Goal: Task Accomplishment & Management: Use online tool/utility

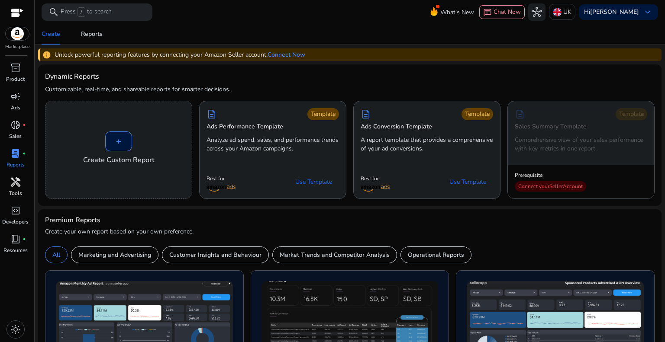
click at [11, 183] on span "handyman" at bounding box center [15, 182] width 10 height 10
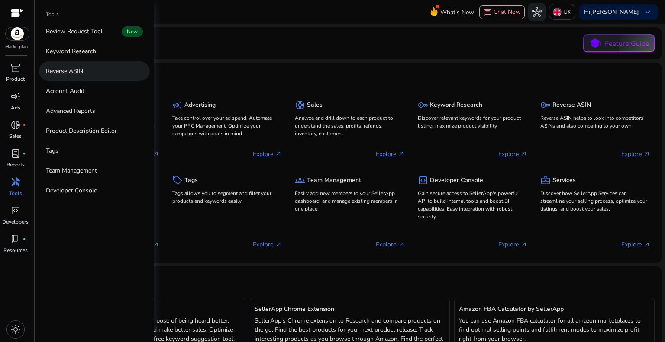
click at [61, 65] on link "Reverse ASIN" at bounding box center [94, 70] width 111 height 19
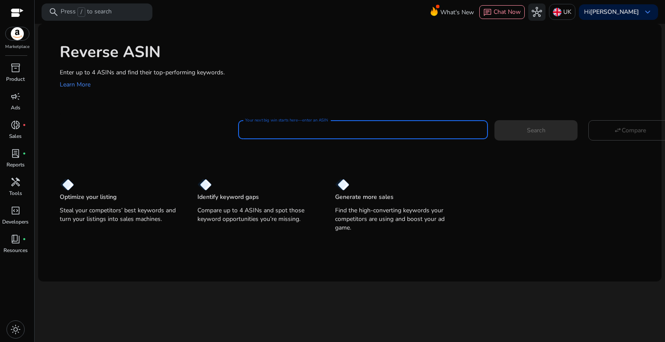
click at [301, 129] on input "Your next big win starts here—enter an ASIN" at bounding box center [363, 130] width 236 height 10
paste input "**********"
type input "**********"
click at [551, 136] on span at bounding box center [535, 130] width 83 height 21
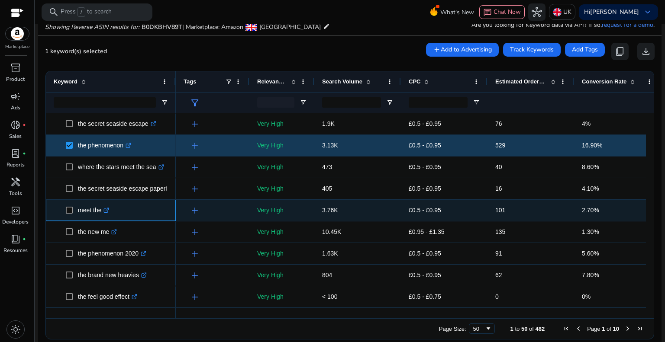
click at [64, 211] on span "meet the .st0{fill:#2c8af8}" at bounding box center [111, 211] width 114 height 18
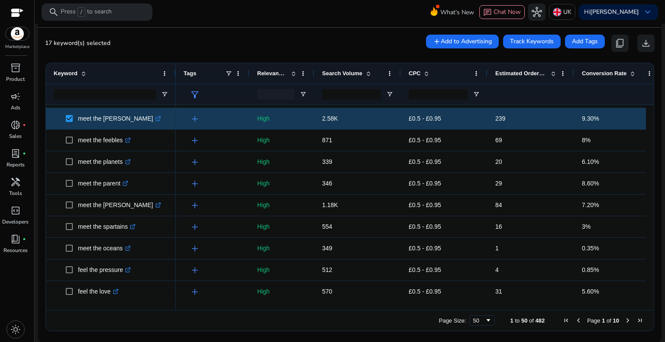
click at [625, 319] on span "Next Page" at bounding box center [627, 320] width 7 height 7
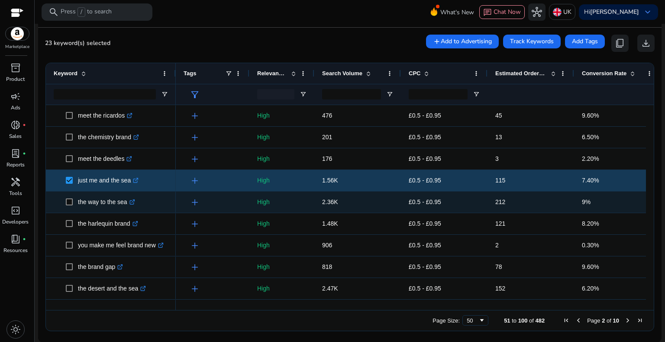
click at [68, 205] on span at bounding box center [72, 202] width 12 height 18
click at [69, 205] on span at bounding box center [72, 202] width 12 height 18
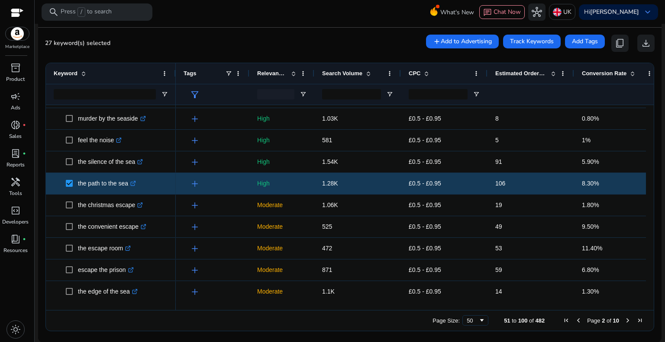
click at [626, 320] on span "Next Page" at bounding box center [627, 320] width 7 height 7
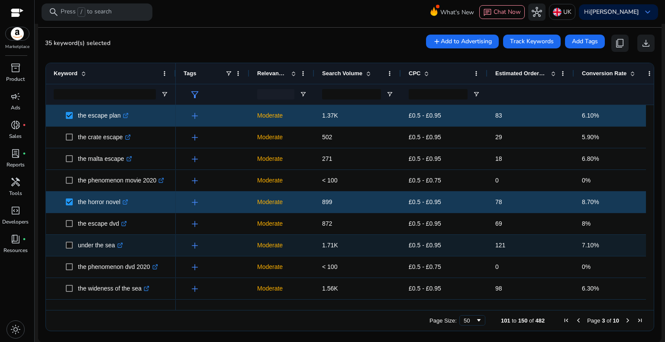
click at [75, 245] on span at bounding box center [72, 246] width 12 height 18
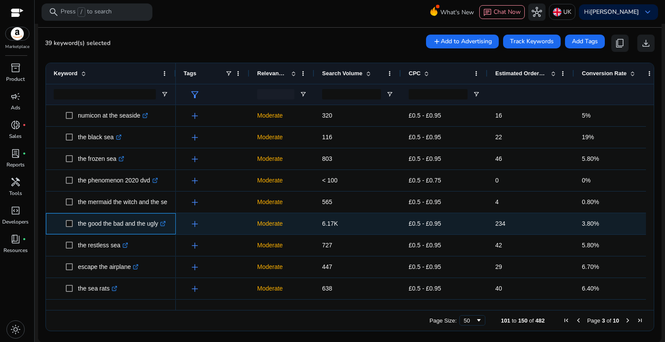
click at [76, 222] on span at bounding box center [72, 224] width 12 height 18
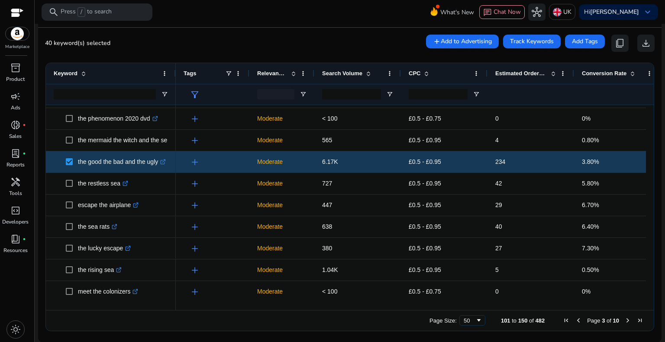
click at [624, 322] on span "Next Page" at bounding box center [627, 320] width 7 height 7
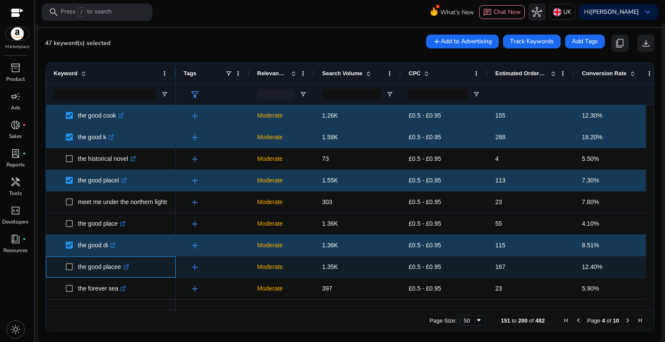
click at [74, 267] on span at bounding box center [72, 267] width 12 height 18
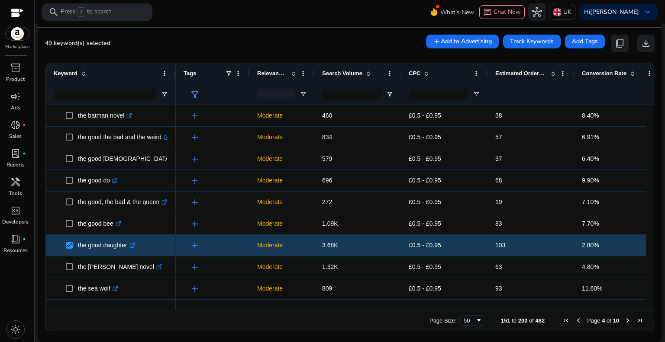
click at [624, 321] on span "Next Page" at bounding box center [627, 320] width 7 height 7
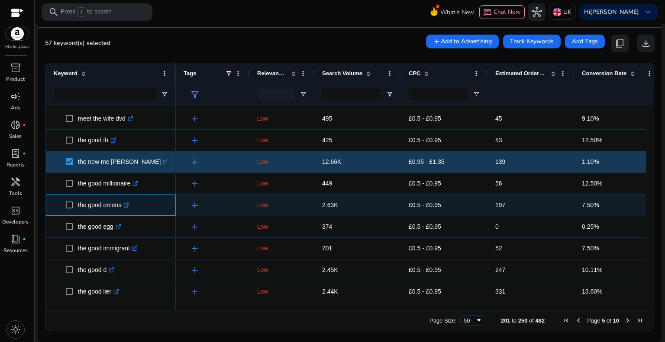
click at [73, 206] on span at bounding box center [72, 205] width 12 height 18
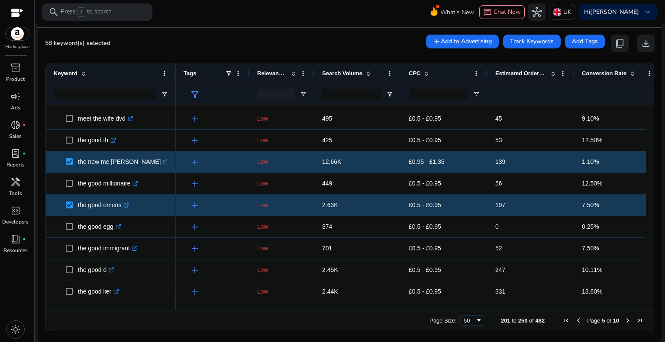
click at [618, 319] on span "Page 5 of 10" at bounding box center [603, 320] width 86 height 7
click at [624, 322] on span "Next Page" at bounding box center [627, 320] width 7 height 7
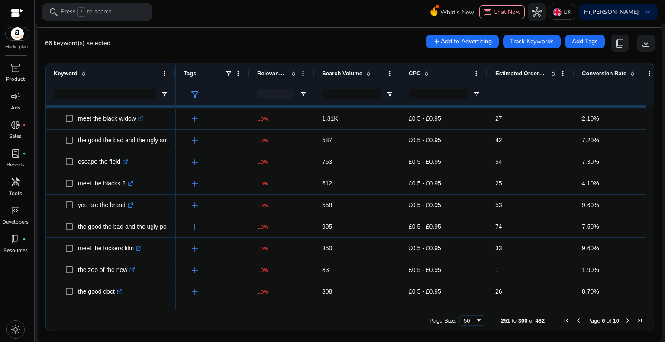
click at [624, 320] on span "Next Page" at bounding box center [627, 320] width 7 height 7
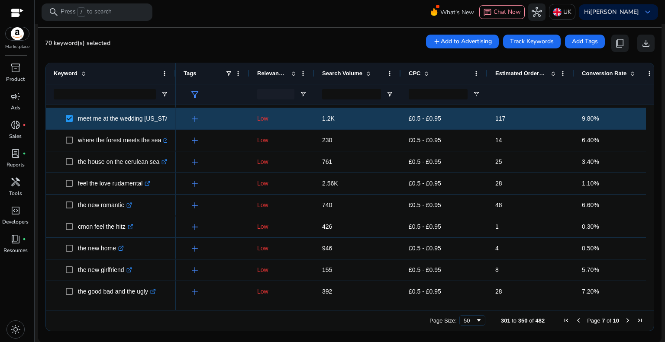
click at [626, 321] on span "Next Page" at bounding box center [627, 320] width 7 height 7
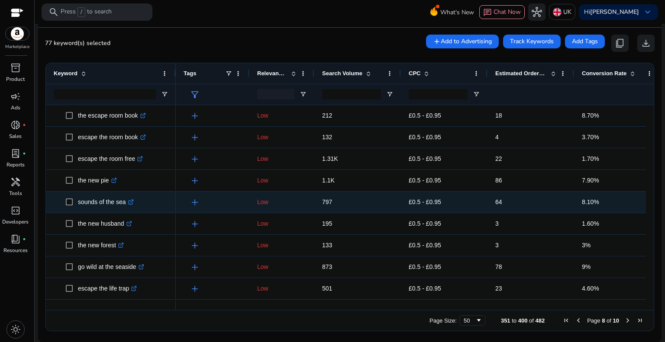
click at [64, 203] on span "sounds of the sea .st0{fill:#2c8af8}" at bounding box center [111, 202] width 114 height 18
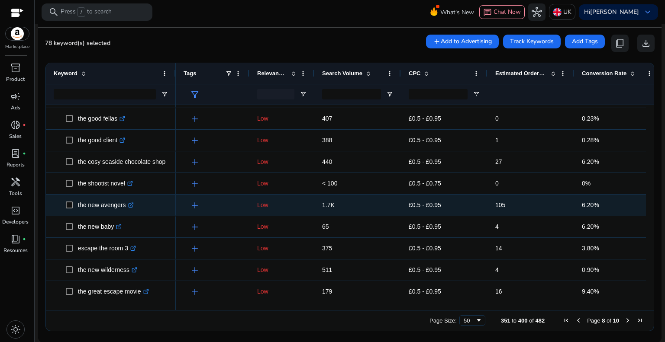
click at [73, 204] on span at bounding box center [72, 205] width 12 height 18
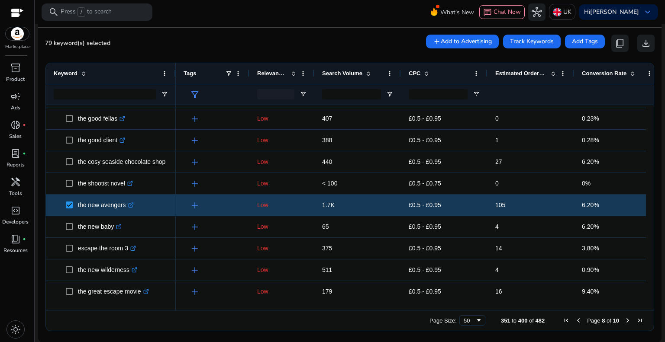
click at [627, 320] on span "Next Page" at bounding box center [627, 320] width 7 height 7
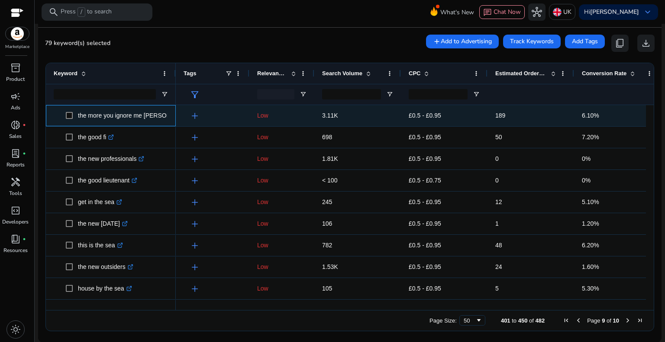
click at [65, 115] on span "the more you ignore me jo brand .st0{fill:#2c8af8}" at bounding box center [111, 116] width 114 height 18
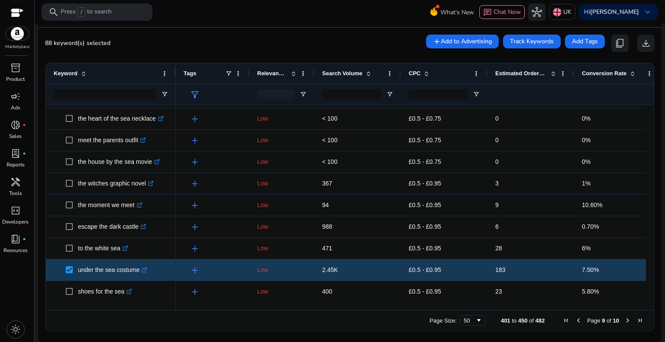
click at [624, 322] on span "Next Page" at bounding box center [627, 320] width 7 height 7
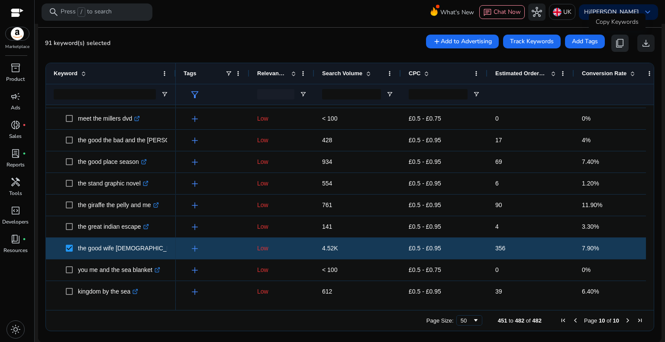
click at [615, 45] on span "content_copy" at bounding box center [620, 43] width 10 height 10
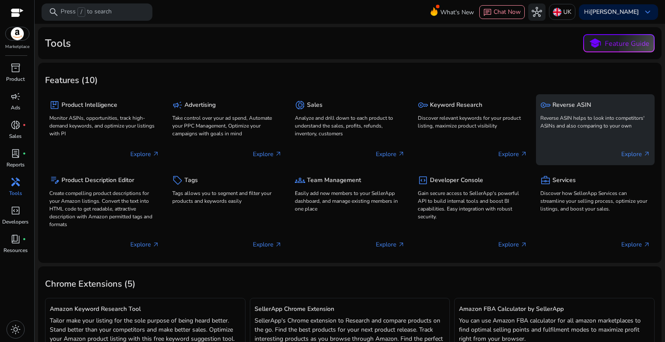
click at [562, 112] on div "key Reverse ASIN Reverse ASIN helps to look into competitors' ASINs and also co…" at bounding box center [595, 115] width 110 height 33
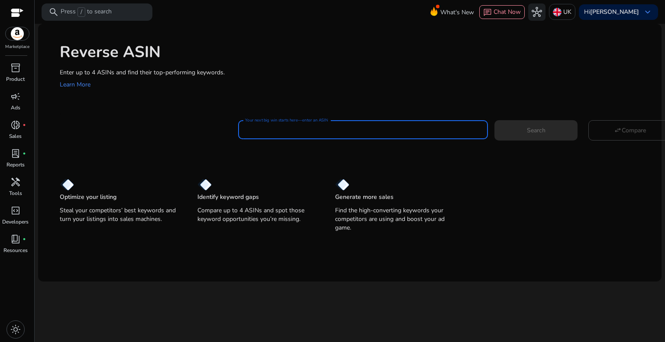
click at [336, 126] on input "Your next big win starts here—enter an ASIN" at bounding box center [363, 130] width 236 height 10
paste input "**********"
type input "**********"
click at [542, 125] on span at bounding box center [535, 130] width 83 height 21
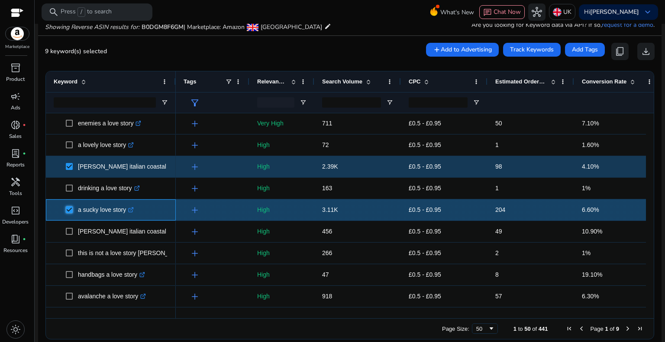
scroll to position [476, 0]
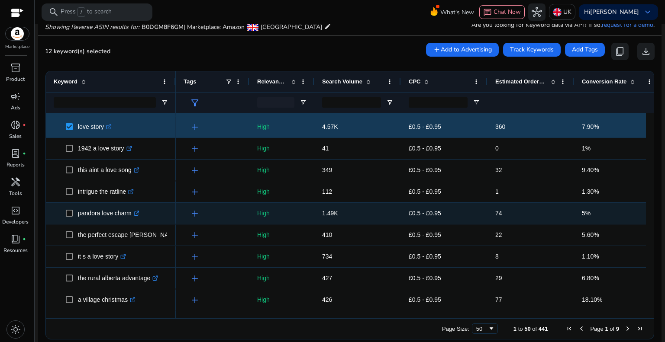
click at [74, 215] on span at bounding box center [72, 214] width 12 height 18
click at [73, 214] on span at bounding box center [72, 214] width 12 height 18
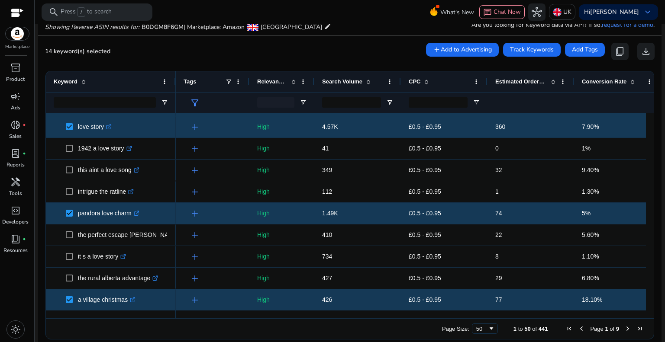
click at [624, 326] on span "Next Page" at bounding box center [627, 328] width 7 height 7
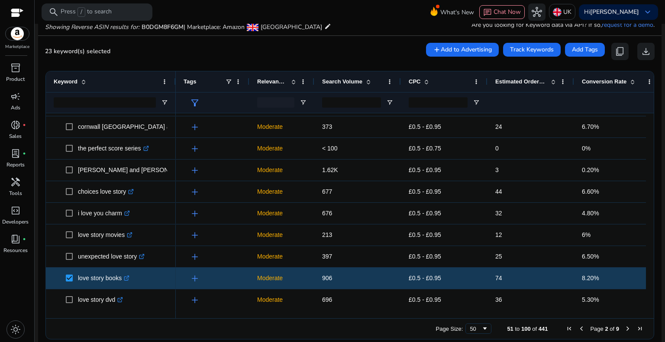
click at [624, 328] on span "Next Page" at bounding box center [627, 328] width 7 height 7
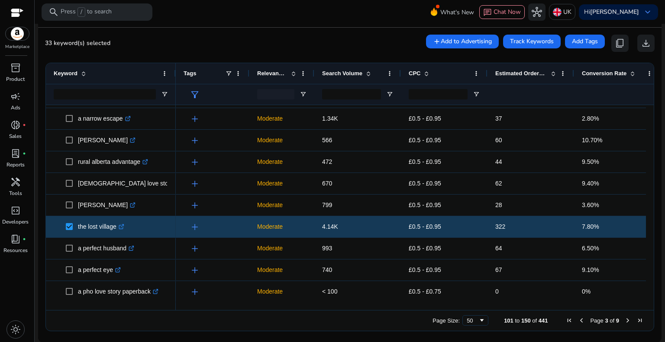
click at [624, 319] on span "Next Page" at bounding box center [627, 320] width 7 height 7
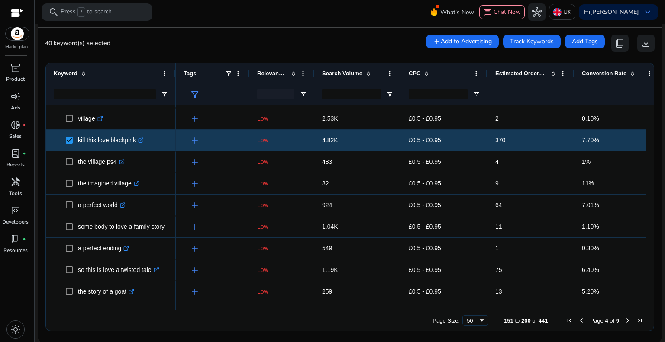
click at [624, 320] on span "Next Page" at bounding box center [627, 320] width 7 height 7
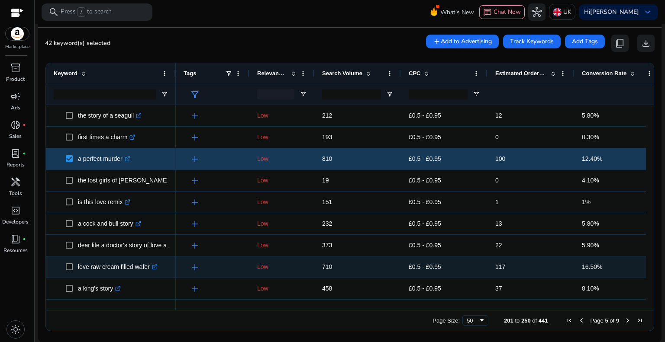
click at [73, 266] on span at bounding box center [72, 267] width 12 height 18
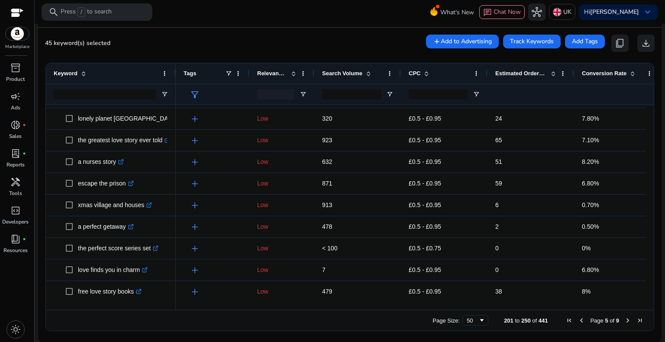
click at [624, 320] on span "Next Page" at bounding box center [627, 320] width 7 height 7
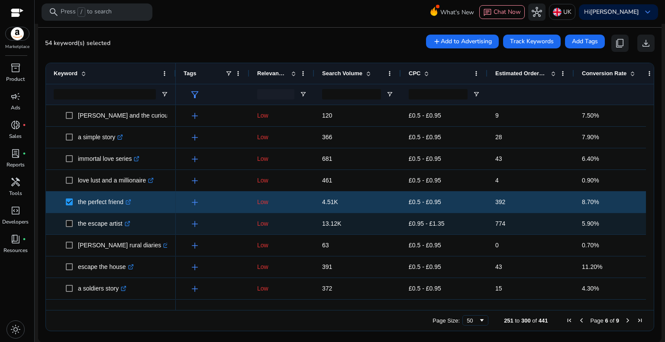
click at [73, 223] on span at bounding box center [72, 224] width 12 height 18
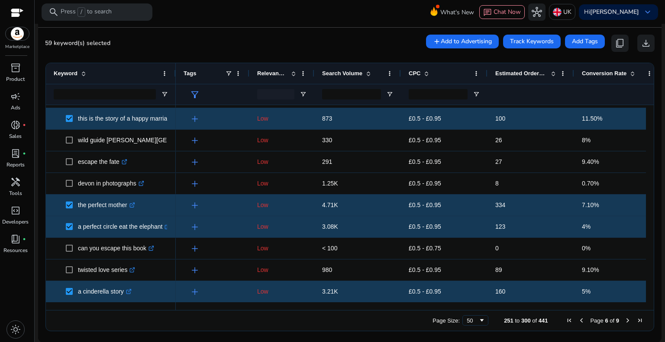
click at [624, 320] on span "Next Page" at bounding box center [627, 320] width 7 height 7
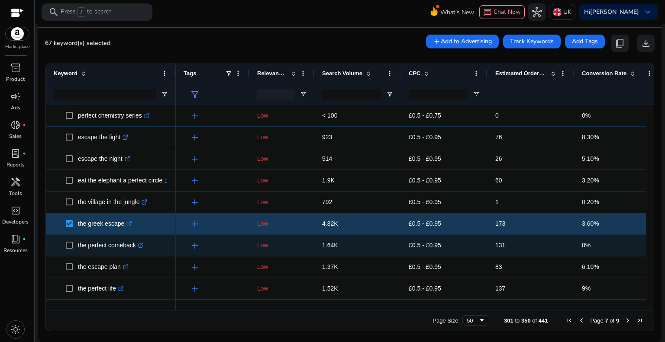
click at [74, 242] on span at bounding box center [72, 246] width 12 height 18
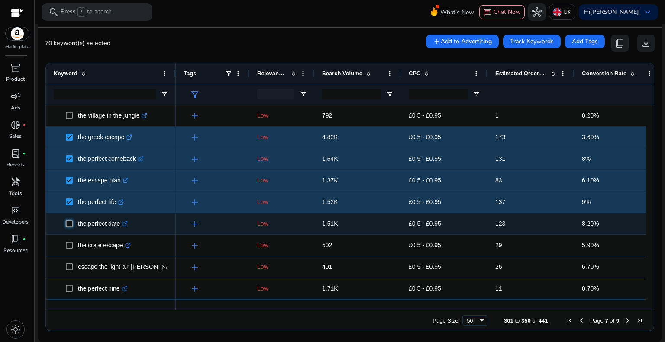
click at [73, 225] on span at bounding box center [72, 224] width 12 height 18
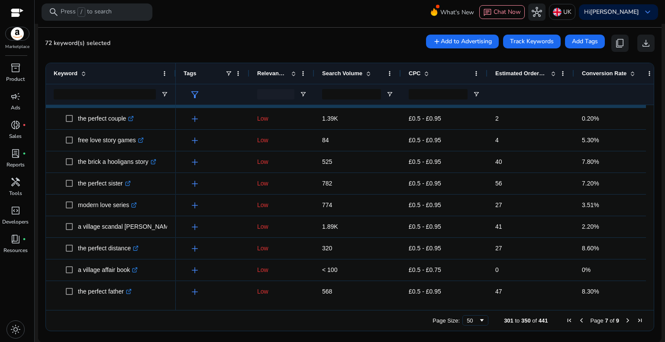
click at [624, 320] on span "Next Page" at bounding box center [627, 320] width 7 height 7
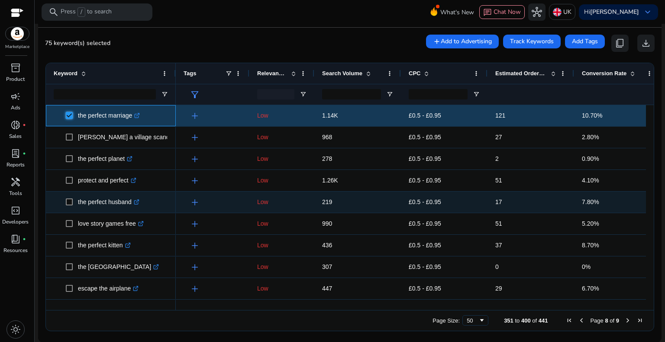
scroll to position [346, 0]
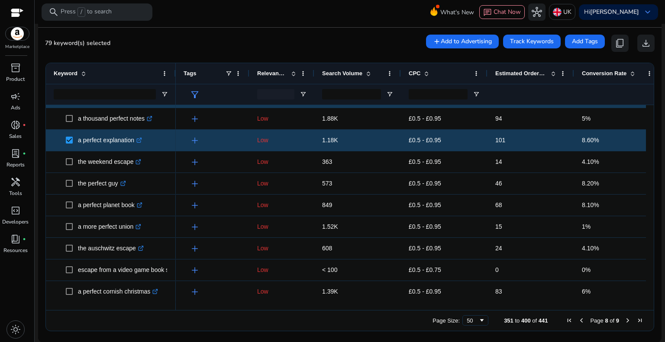
click at [624, 322] on span "Next Page" at bounding box center [627, 320] width 7 height 7
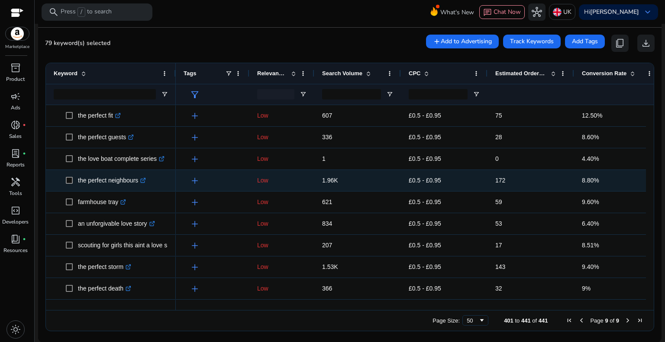
click at [73, 180] on span at bounding box center [72, 181] width 12 height 18
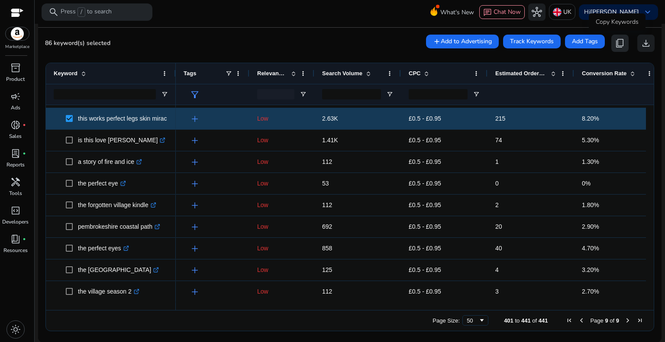
click at [616, 43] on span "content_copy" at bounding box center [620, 43] width 10 height 10
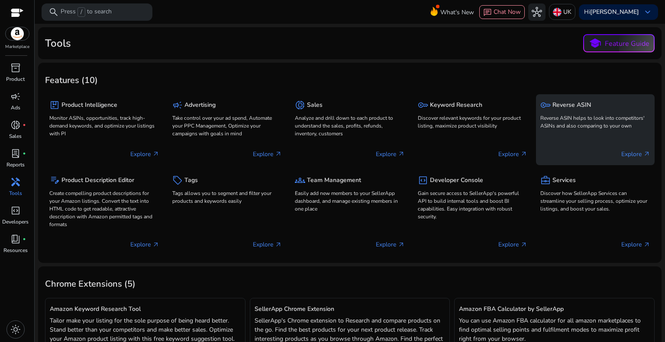
click at [549, 118] on p "Reverse ASIN helps to look into competitors' ASINs and also comparing to your o…" at bounding box center [595, 122] width 110 height 16
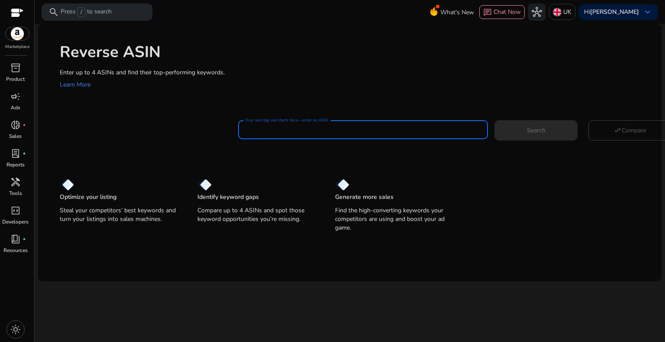
click at [306, 133] on input "Your next big win starts here—enter an ASIN" at bounding box center [363, 130] width 236 height 10
drag, startPoint x: 306, startPoint y: 130, endPoint x: 283, endPoint y: 126, distance: 23.9
paste input "**********"
type input "**********"
click at [547, 126] on span at bounding box center [535, 130] width 83 height 21
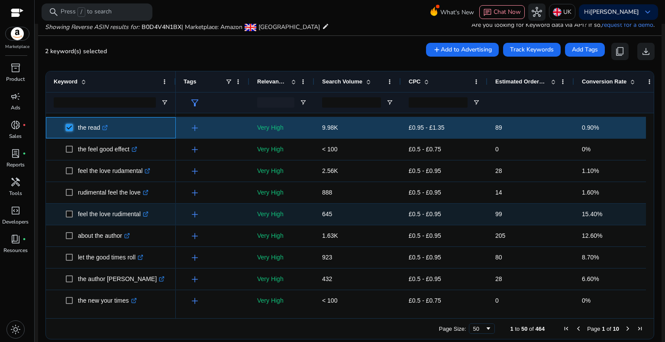
scroll to position [130, 0]
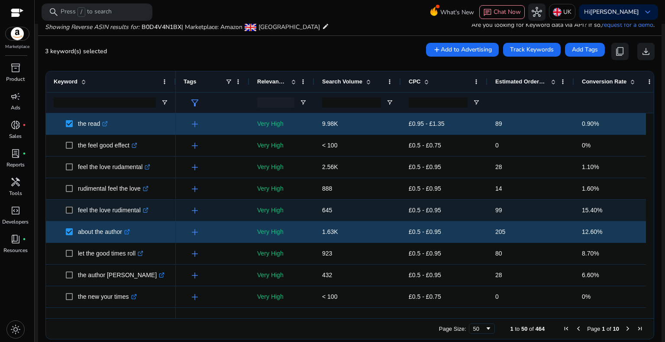
click at [73, 209] on span at bounding box center [72, 211] width 12 height 18
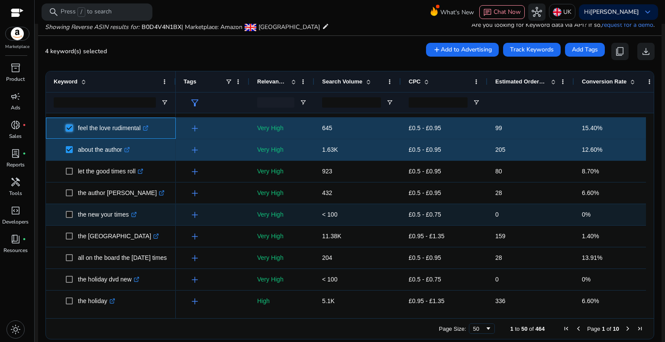
scroll to position [216, 0]
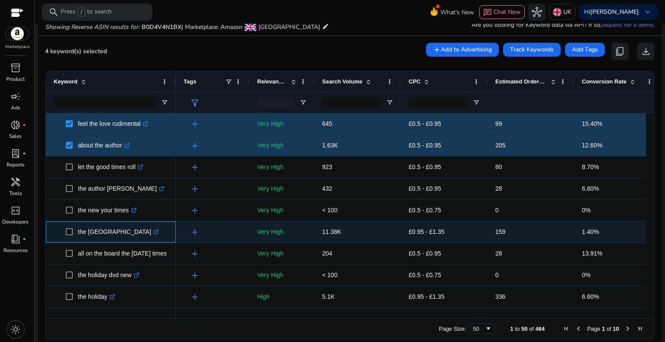
click at [73, 232] on span at bounding box center [72, 232] width 12 height 18
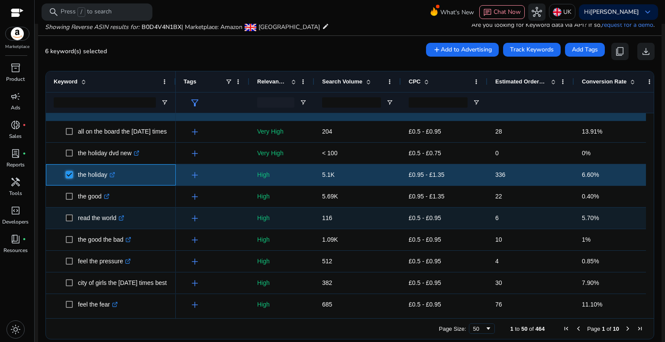
scroll to position [346, 0]
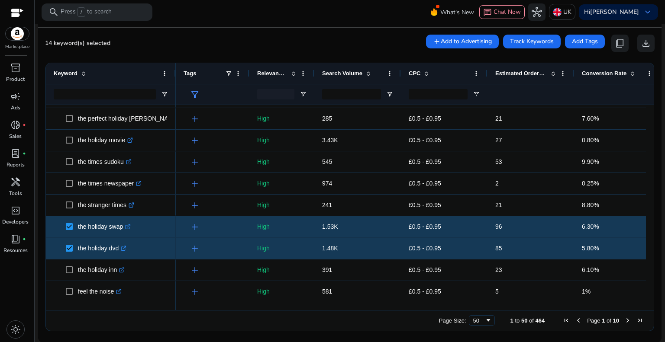
click at [624, 322] on span "Next Page" at bounding box center [627, 320] width 7 height 7
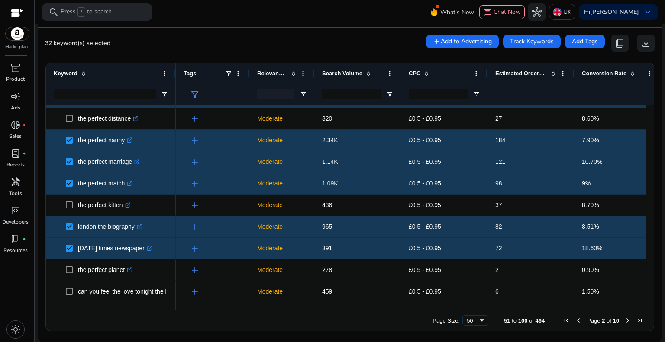
click at [624, 319] on span "Next Page" at bounding box center [627, 320] width 7 height 7
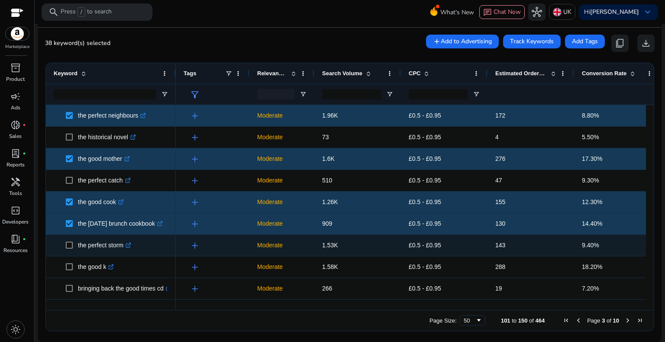
click at [73, 245] on span at bounding box center [72, 246] width 12 height 18
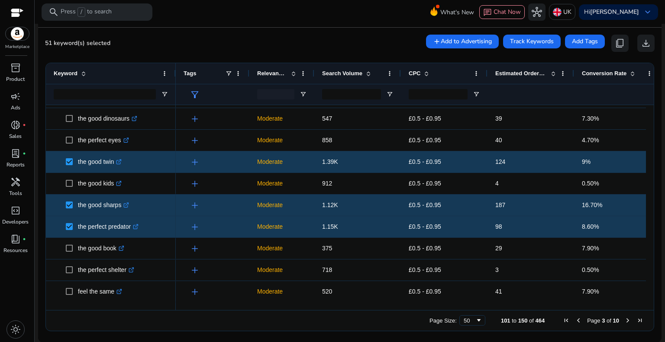
click at [624, 322] on span "Next Page" at bounding box center [627, 320] width 7 height 7
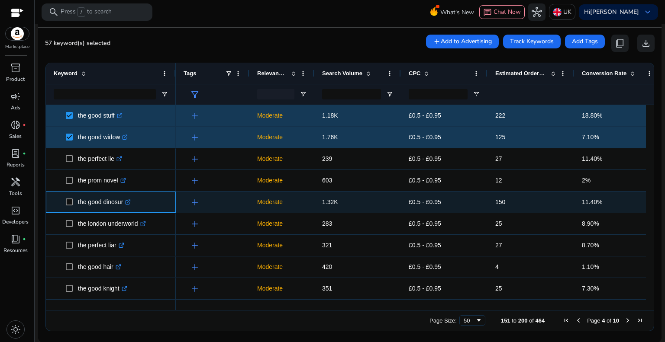
click at [73, 204] on span at bounding box center [72, 202] width 12 height 18
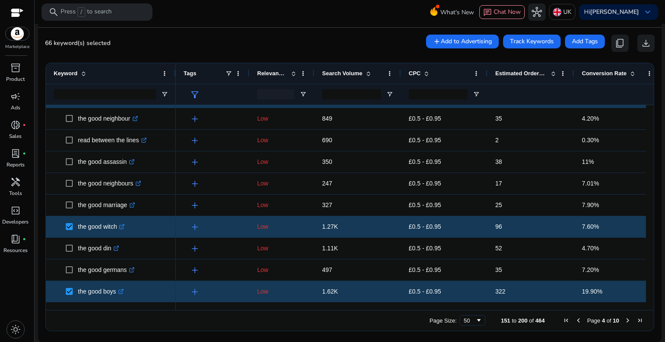
click at [624, 322] on span "Next Page" at bounding box center [627, 320] width 7 height 7
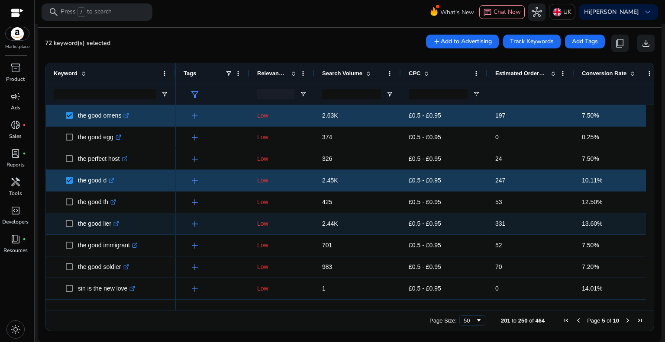
click at [64, 223] on span "the good lier .st0{fill:#2c8af8}" at bounding box center [111, 224] width 114 height 18
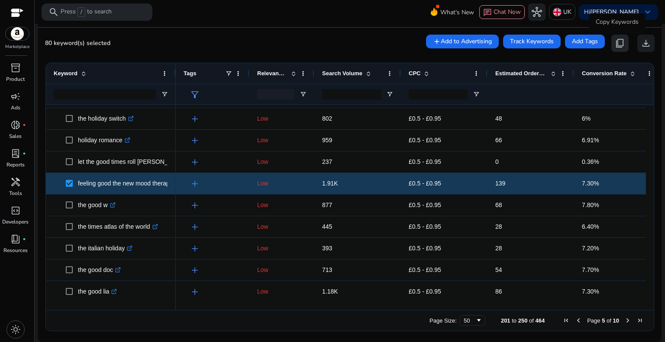
click at [617, 39] on span "content_copy" at bounding box center [620, 43] width 10 height 10
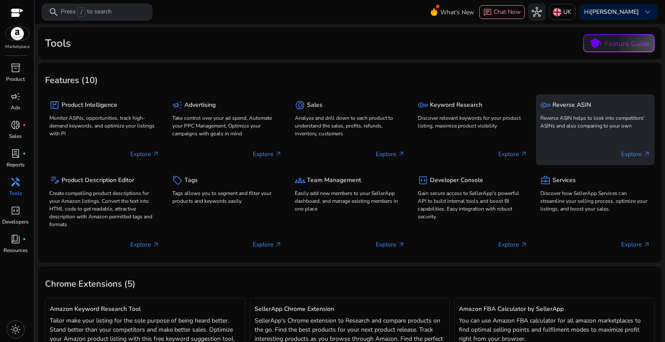
click at [574, 109] on div "key Reverse ASIN" at bounding box center [595, 105] width 110 height 13
click at [573, 121] on p "Reverse ASIN helps to look into competitors' ASINs and also comparing to your o…" at bounding box center [595, 122] width 110 height 16
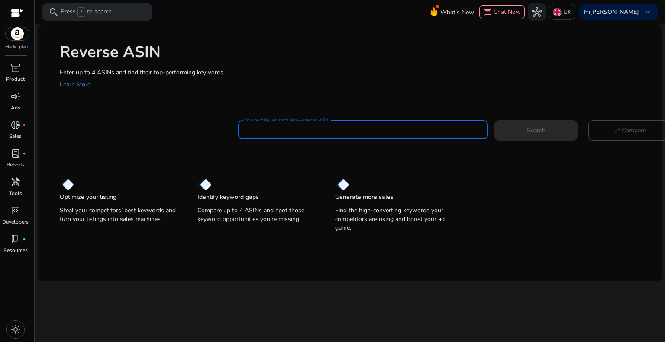
click at [311, 129] on input "Your next big win starts here—enter an ASIN" at bounding box center [363, 130] width 236 height 10
paste input "**********"
type input "**********"
click at [535, 132] on span "Search" at bounding box center [536, 130] width 19 height 9
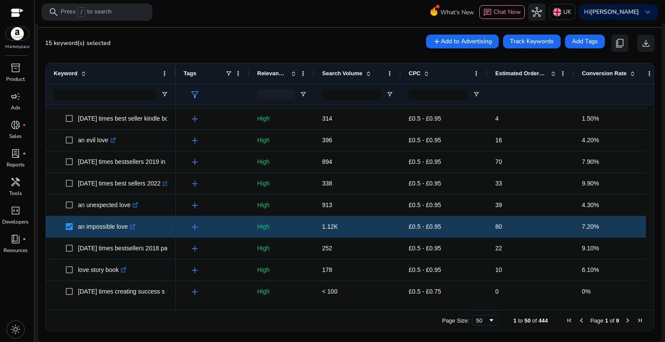
click at [624, 318] on span "Next Page" at bounding box center [627, 320] width 7 height 7
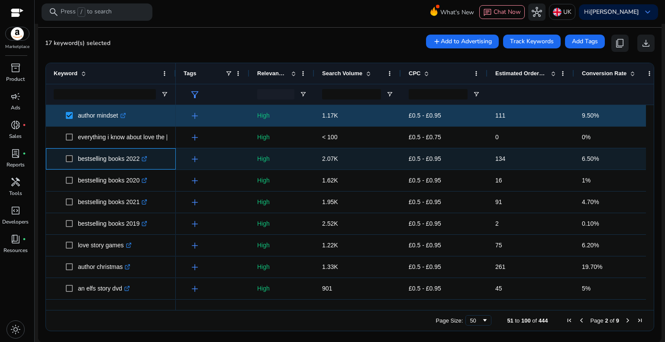
click at [70, 166] on span at bounding box center [72, 159] width 12 height 18
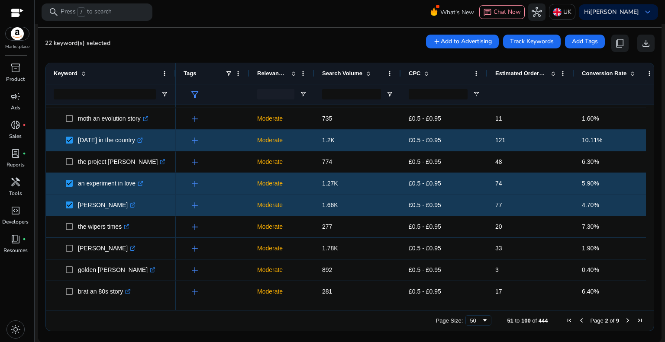
click at [624, 323] on span "Next Page" at bounding box center [627, 320] width 7 height 7
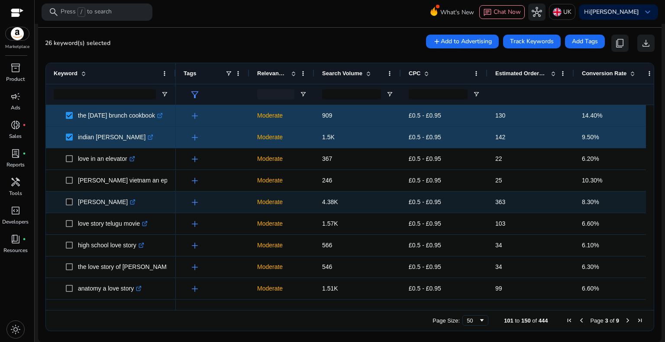
click at [64, 204] on span "anne summers .st0{fill:#2c8af8}" at bounding box center [111, 202] width 114 height 18
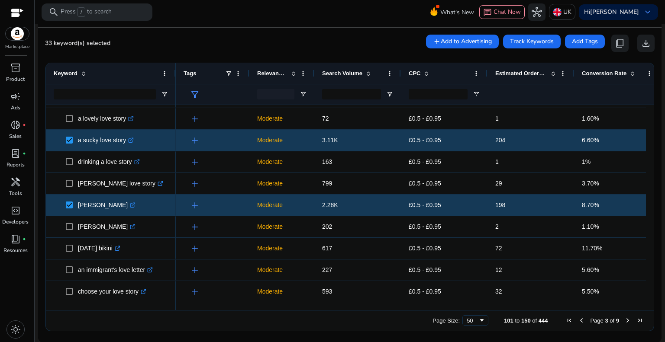
click at [624, 319] on span "Next Page" at bounding box center [627, 320] width 7 height 7
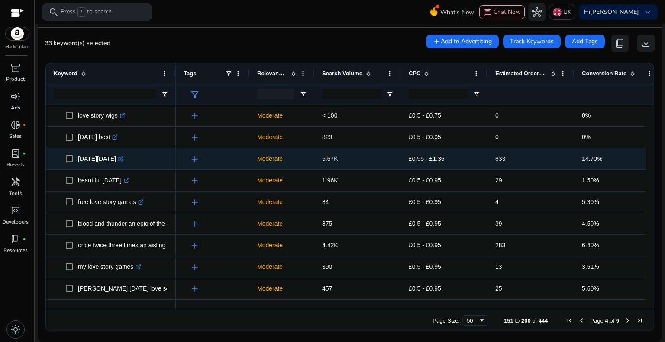
click at [73, 155] on span at bounding box center [72, 159] width 12 height 18
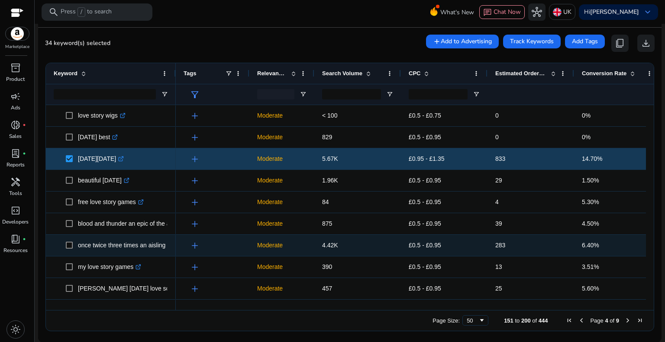
click at [73, 245] on span at bounding box center [72, 246] width 12 height 18
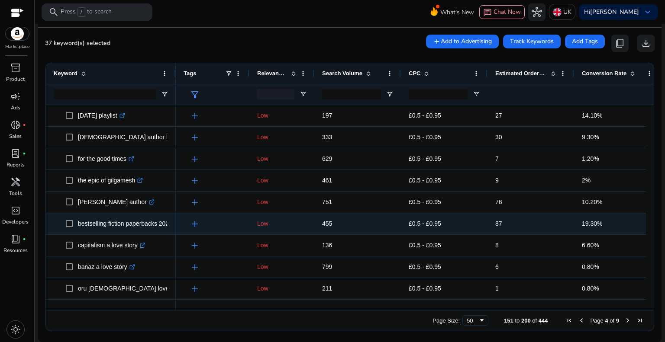
click at [64, 225] on span "bestselling fiction paperbacks 2021 .st0{fill:#2c8af8}" at bounding box center [111, 224] width 114 height 18
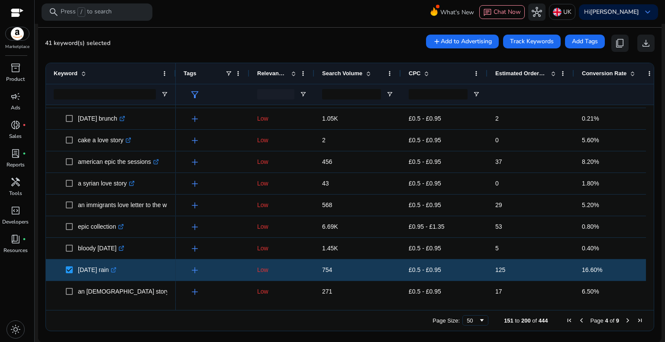
click at [624, 319] on span "Next Page" at bounding box center [627, 320] width 7 height 7
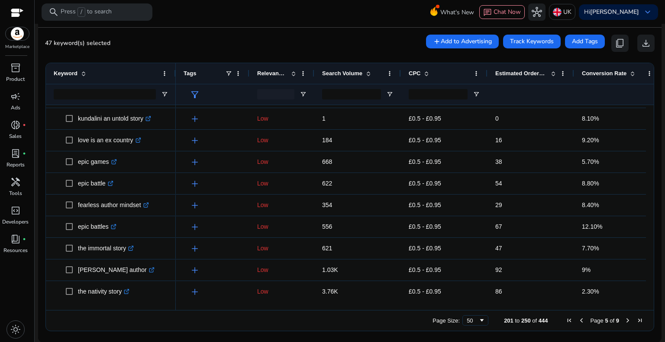
click at [624, 321] on span "Next Page" at bounding box center [627, 320] width 7 height 7
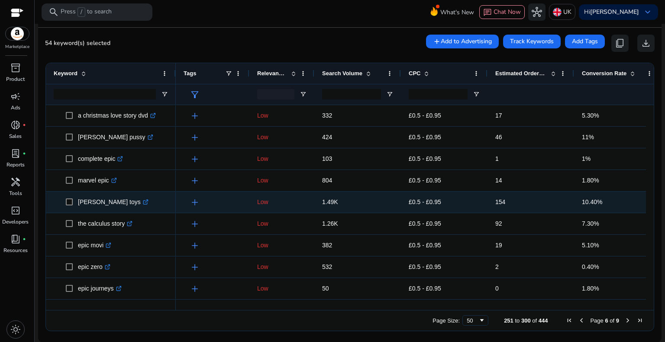
click at [62, 204] on span "ann summers toys .st0{fill:#2c8af8}" at bounding box center [111, 202] width 114 height 18
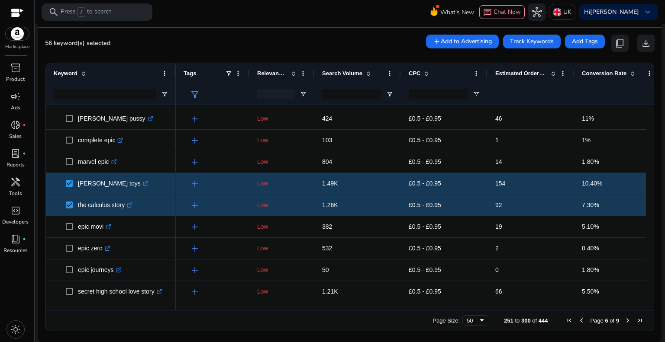
click at [624, 322] on span "Next Page" at bounding box center [627, 320] width 7 height 7
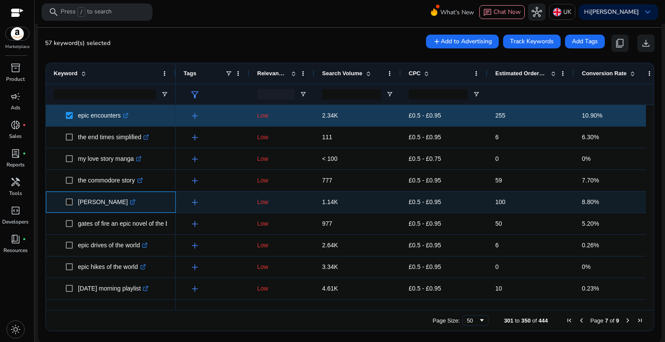
click at [64, 200] on span "summers eve shampoo .st0{fill:#2c8af8}" at bounding box center [111, 202] width 114 height 18
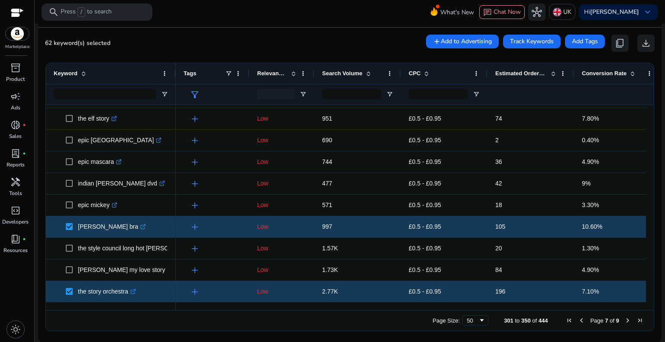
click at [624, 320] on span "Next Page" at bounding box center [627, 320] width 7 height 7
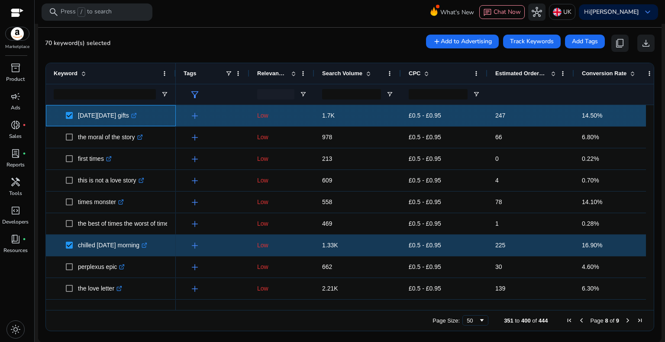
click at [68, 119] on span at bounding box center [72, 116] width 12 height 18
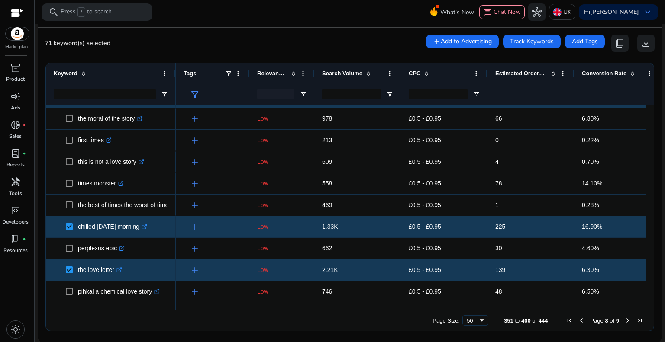
click at [624, 323] on span "Next Page" at bounding box center [627, 320] width 7 height 7
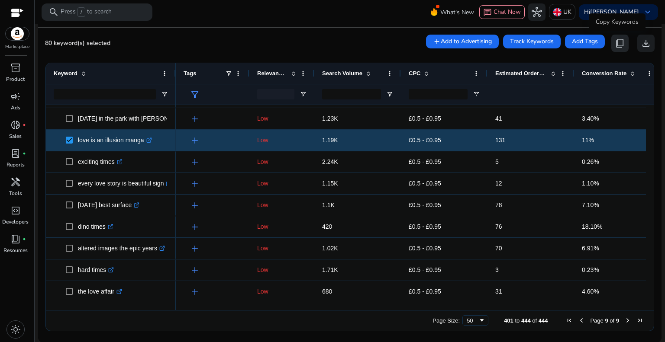
click at [620, 42] on span "content_copy" at bounding box center [620, 43] width 10 height 10
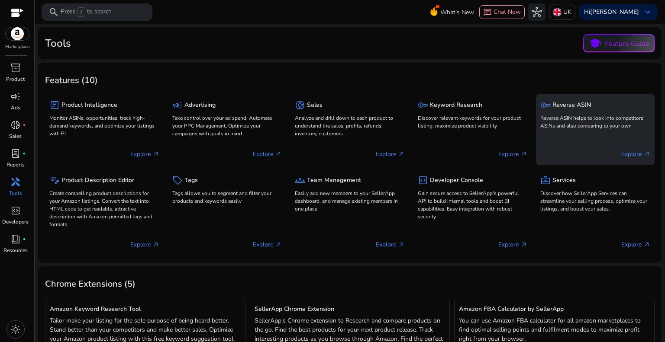
click at [568, 124] on p "Reverse ASIN helps to look into competitors' ASINs and also comparing to your o…" at bounding box center [595, 122] width 110 height 16
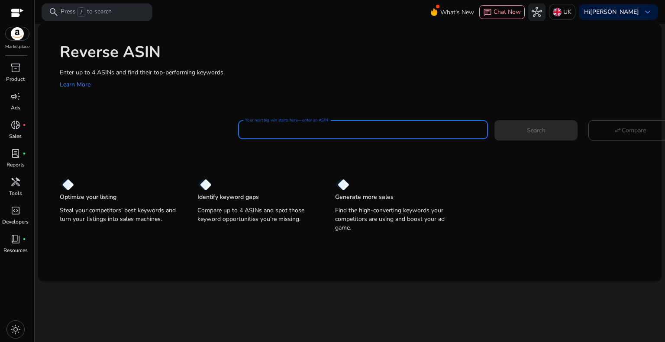
click at [299, 129] on input "Your next big win starts here—enter an ASIN" at bounding box center [363, 130] width 236 height 10
paste input "**********"
type input "**********"
click at [527, 128] on span "Search" at bounding box center [536, 130] width 19 height 9
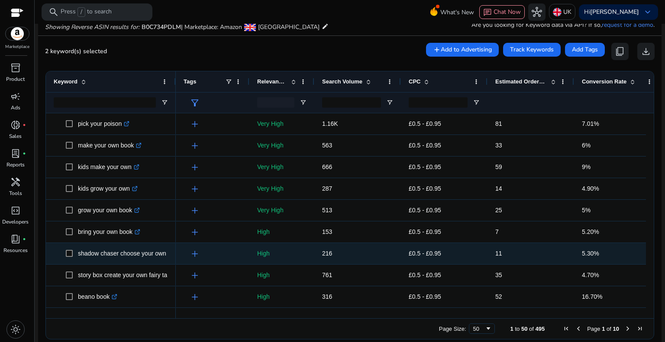
scroll to position [419, 0]
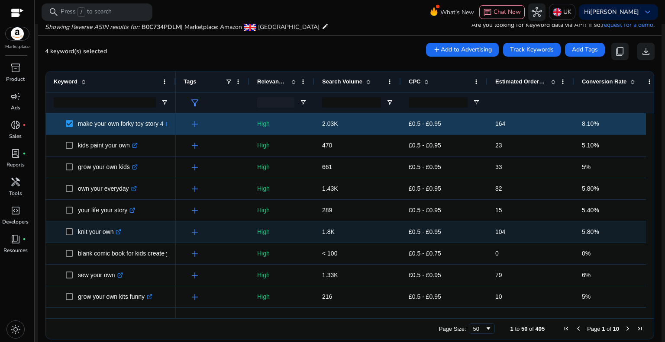
click at [73, 232] on span at bounding box center [72, 232] width 12 height 18
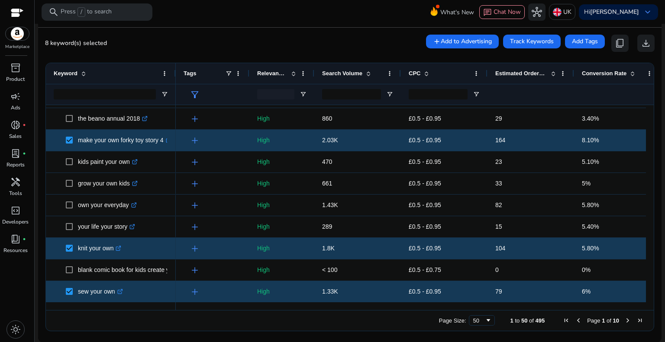
drag, startPoint x: 646, startPoint y: 251, endPoint x: 652, endPoint y: 258, distance: 9.2
click at [647, 271] on div at bounding box center [650, 203] width 8 height 197
drag, startPoint x: 646, startPoint y: 254, endPoint x: 644, endPoint y: 267, distance: 13.5
click at [624, 320] on span "Next Page" at bounding box center [627, 320] width 7 height 7
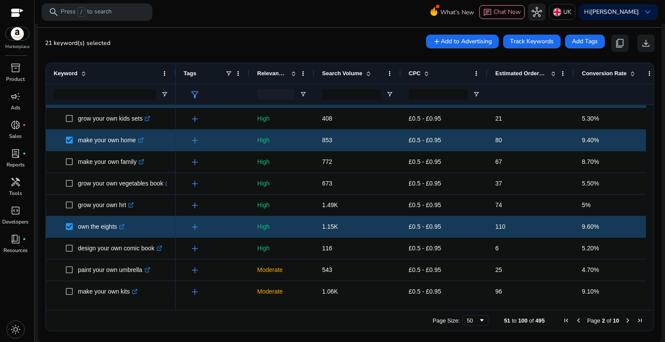
click at [624, 321] on span "Next Page" at bounding box center [627, 320] width 7 height 7
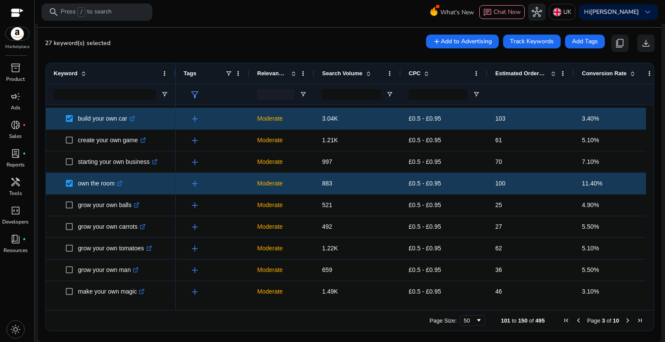
click at [625, 322] on span "Next Page" at bounding box center [627, 320] width 7 height 7
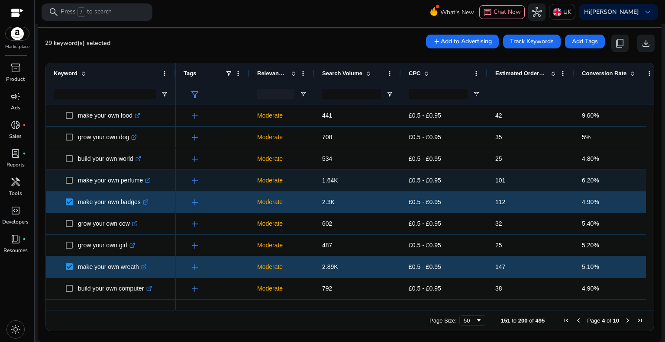
click at [68, 184] on span at bounding box center [72, 181] width 12 height 18
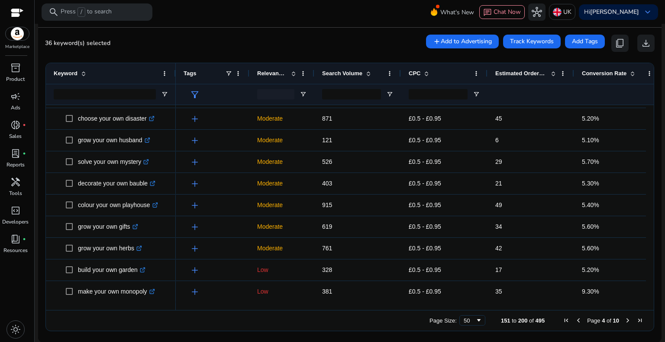
click at [624, 319] on span "Next Page" at bounding box center [627, 320] width 7 height 7
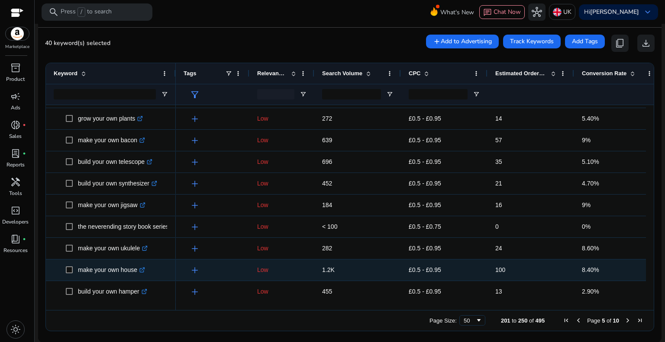
click at [65, 273] on span "make your own house .st0{fill:#2c8af8}" at bounding box center [111, 270] width 114 height 18
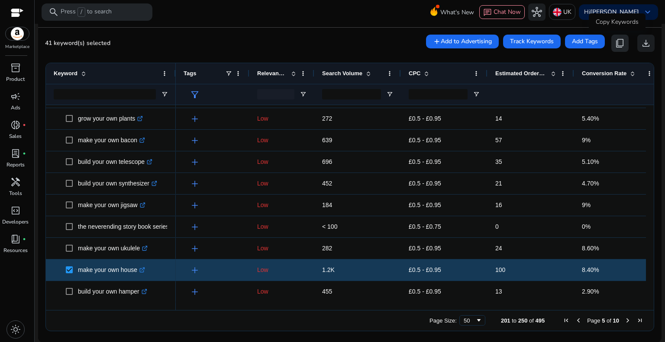
click at [615, 45] on span "content_copy" at bounding box center [620, 43] width 10 height 10
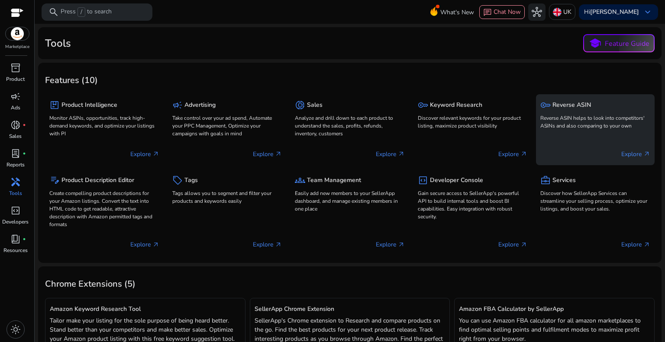
click at [561, 138] on div "key Reverse ASIN Reverse ASIN helps to look into competitors' ASINs and also co…" at bounding box center [595, 129] width 119 height 71
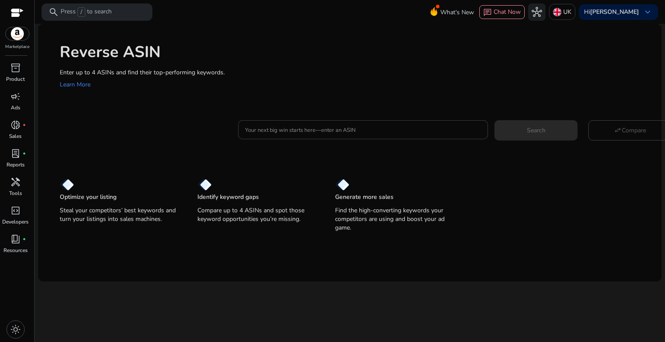
click at [320, 129] on input "Your next big win starts here—enter an ASIN" at bounding box center [363, 130] width 236 height 10
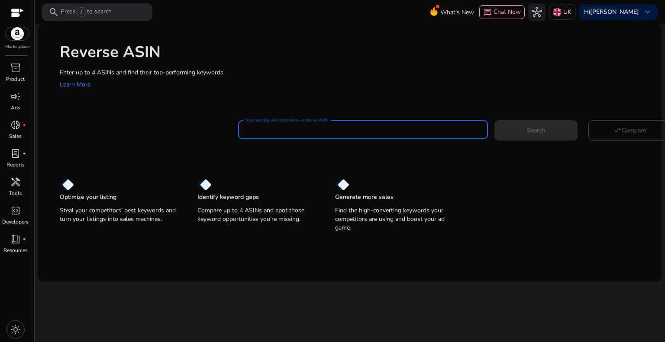
paste input "**********"
type input "**********"
click at [552, 128] on span at bounding box center [535, 130] width 83 height 21
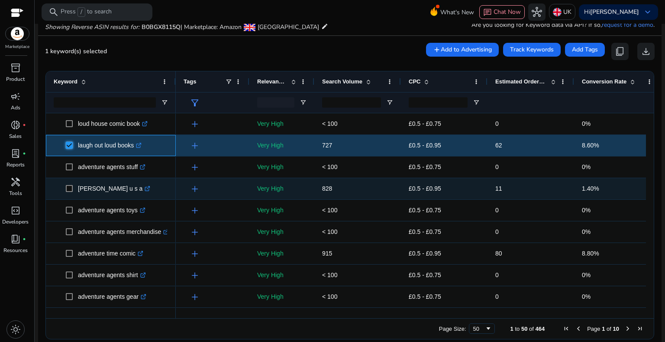
scroll to position [87, 0]
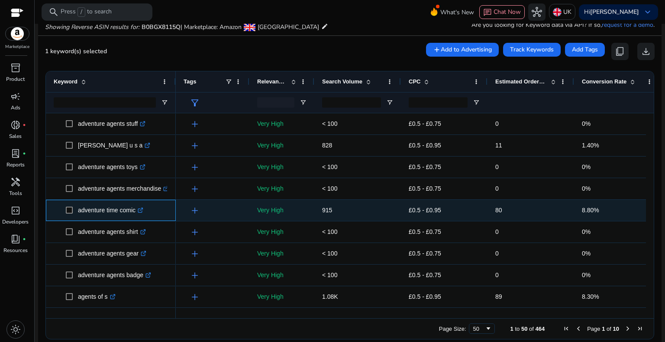
click at [73, 209] on span at bounding box center [72, 211] width 12 height 18
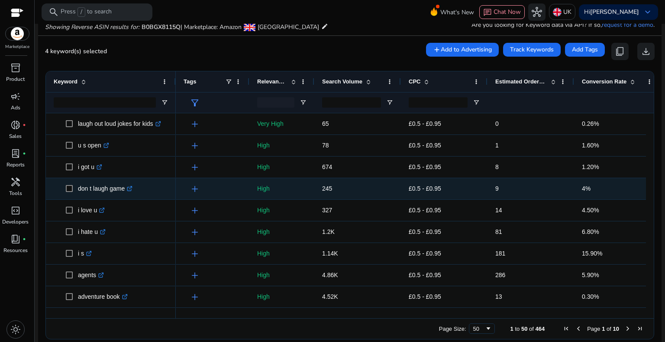
scroll to position [493, 0]
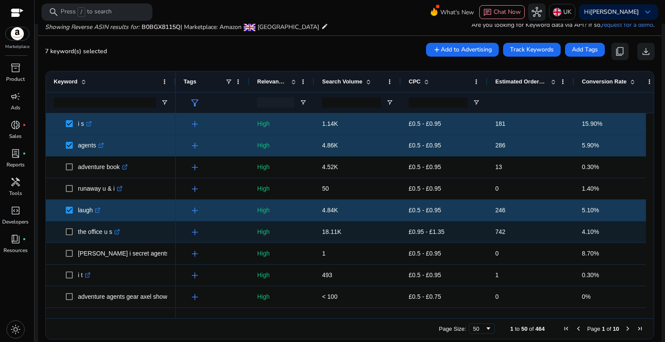
click at [74, 232] on span at bounding box center [72, 232] width 12 height 18
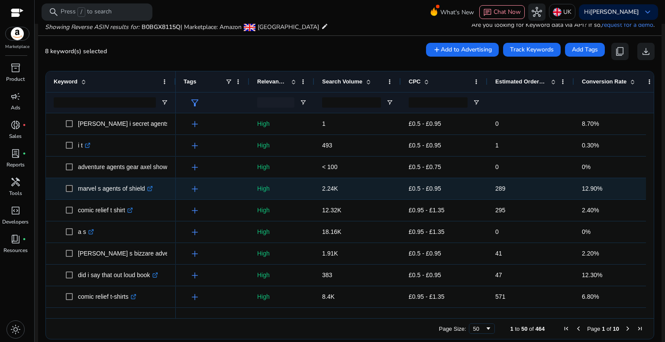
click at [75, 188] on span at bounding box center [72, 189] width 12 height 18
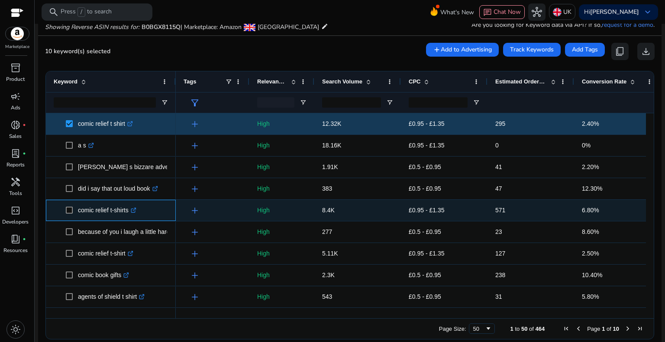
click at [73, 209] on span at bounding box center [72, 211] width 12 height 18
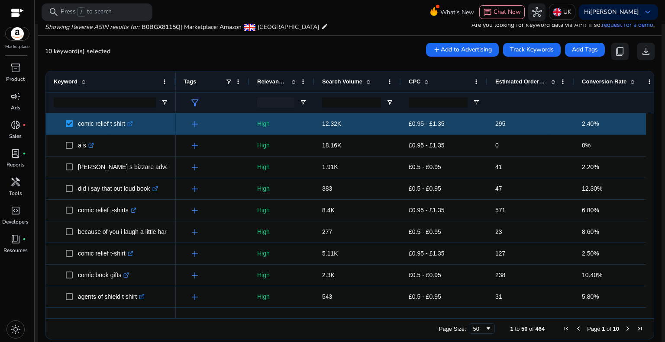
click at [72, 129] on span at bounding box center [72, 124] width 12 height 18
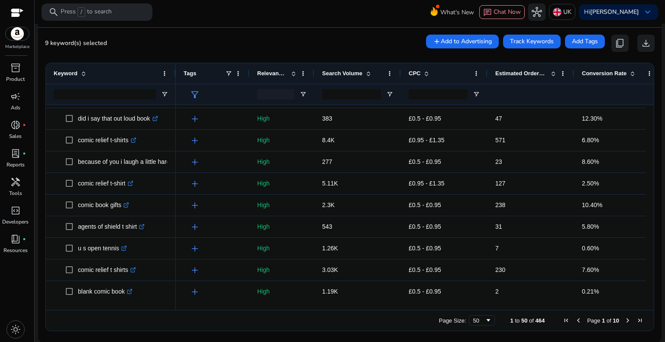
click at [624, 321] on span "Next Page" at bounding box center [627, 320] width 7 height 7
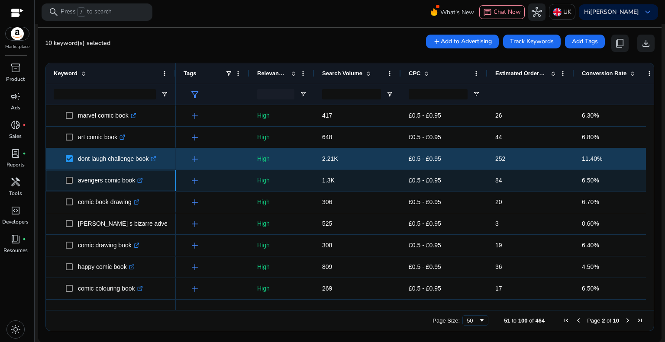
click at [71, 184] on span at bounding box center [72, 181] width 12 height 18
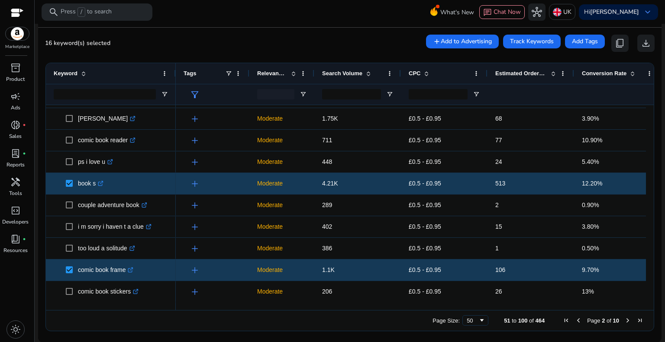
click at [625, 320] on span "Next Page" at bounding box center [627, 320] width 7 height 7
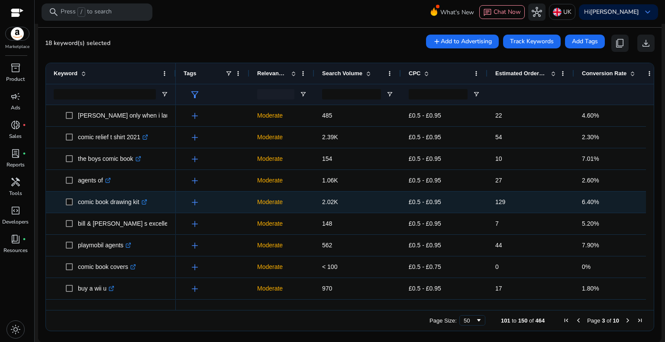
click at [73, 203] on span at bounding box center [72, 202] width 12 height 18
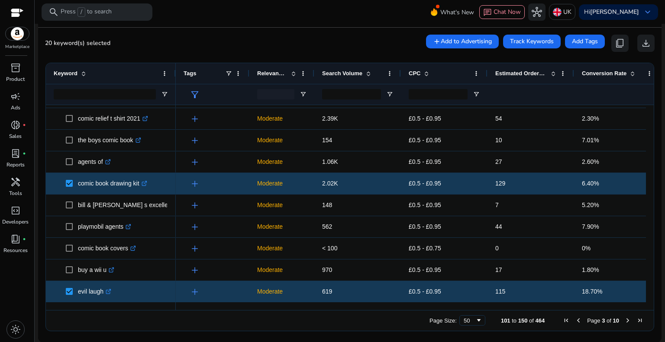
click at [624, 320] on span "Next Page" at bounding box center [627, 320] width 7 height 7
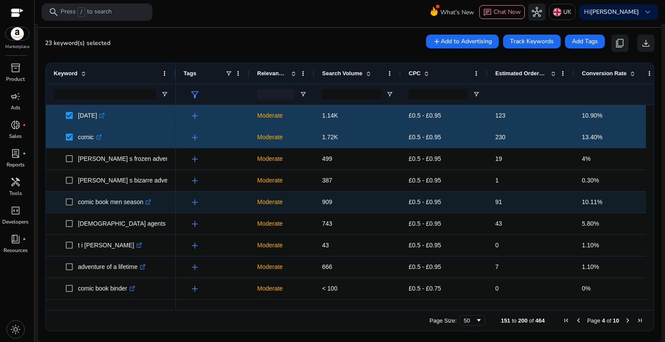
click at [73, 202] on span at bounding box center [72, 202] width 12 height 18
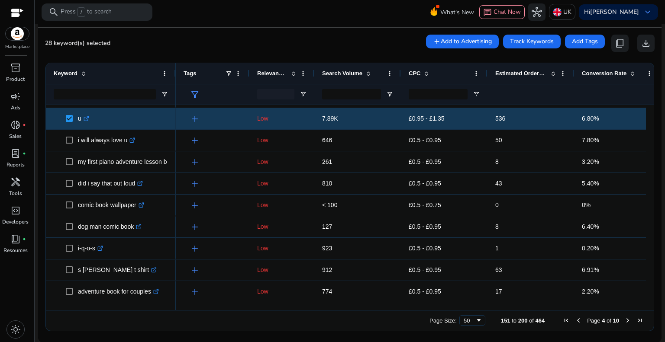
click at [624, 319] on span "Next Page" at bounding box center [627, 320] width 7 height 7
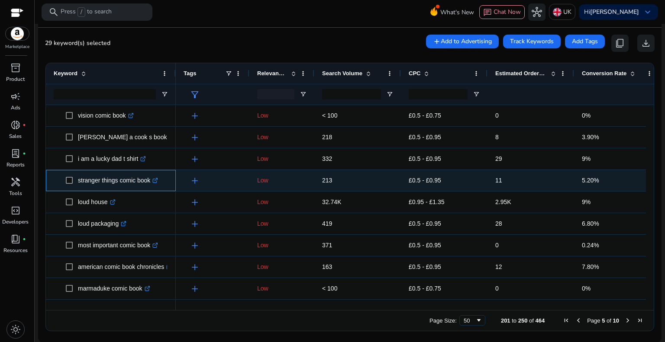
click at [64, 181] on span "stranger things comic book .st0{fill:#2c8af8}" at bounding box center [111, 181] width 114 height 18
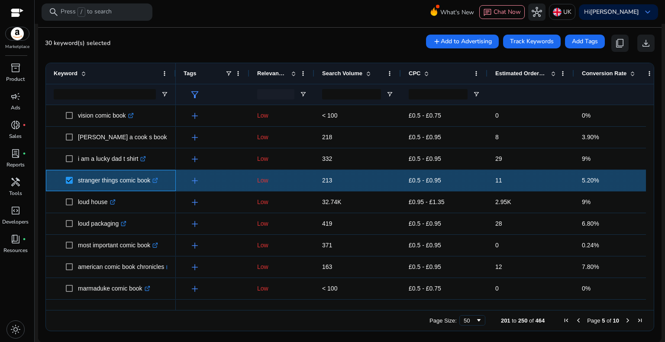
click at [73, 182] on span at bounding box center [72, 181] width 12 height 18
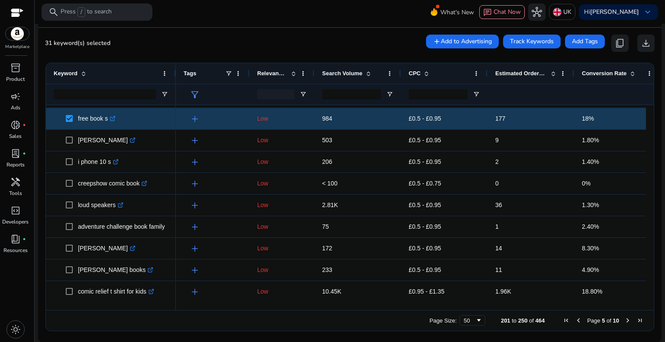
click at [624, 319] on span "Next Page" at bounding box center [627, 320] width 7 height 7
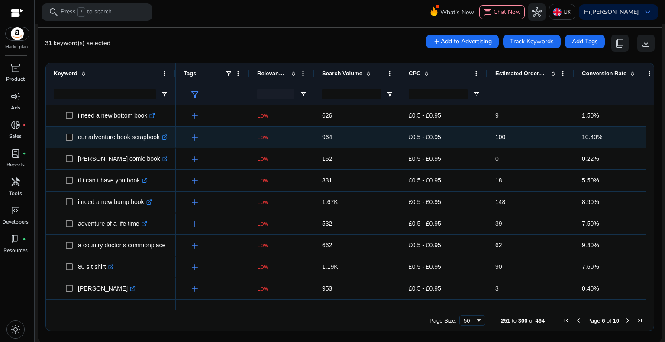
click at [64, 135] on span "our adventure book scrapbook .st0{fill:#2c8af8}" at bounding box center [111, 138] width 114 height 18
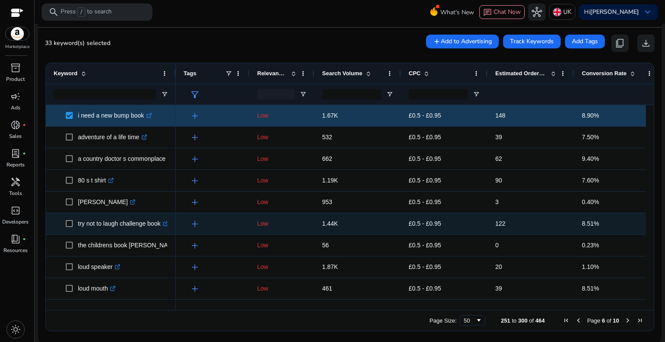
click at [74, 223] on span at bounding box center [72, 224] width 12 height 18
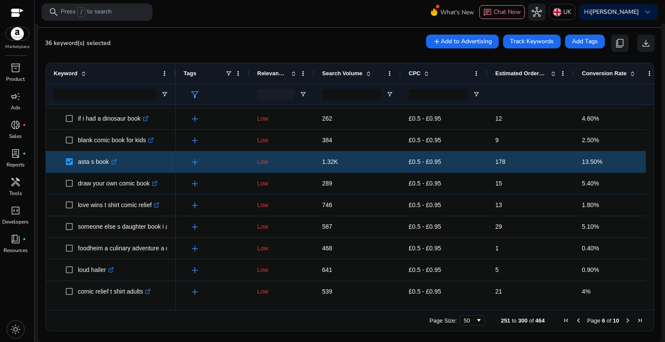
click at [625, 318] on span "Next Page" at bounding box center [627, 320] width 7 height 7
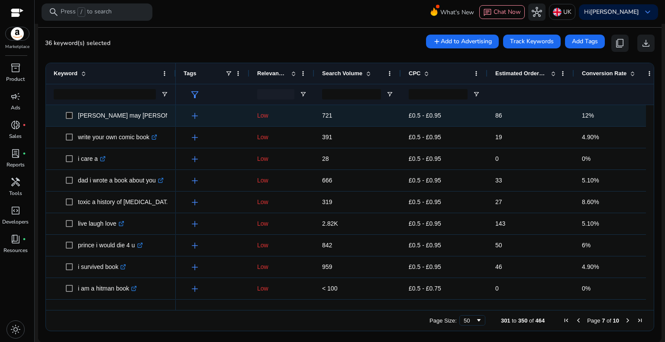
click at [71, 119] on span at bounding box center [72, 116] width 12 height 18
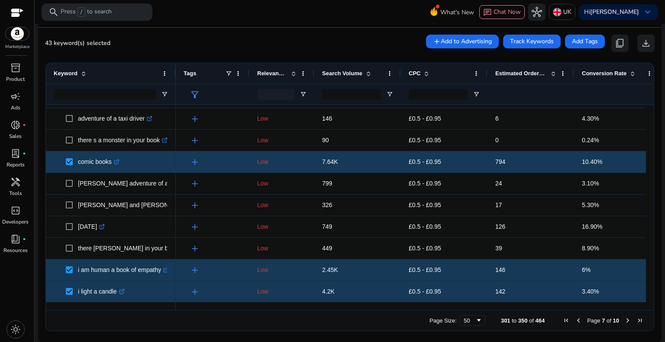
click at [624, 320] on span "Next Page" at bounding box center [627, 320] width 7 height 7
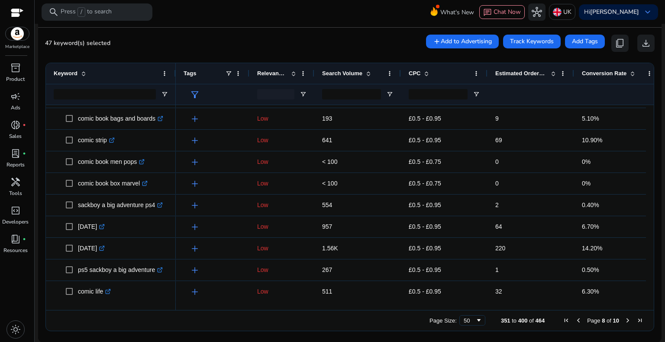
click at [624, 322] on span "Next Page" at bounding box center [627, 320] width 7 height 7
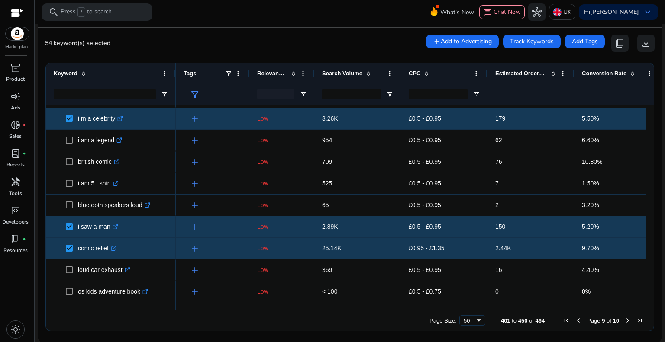
click at [624, 321] on span "Next Page" at bounding box center [627, 320] width 7 height 7
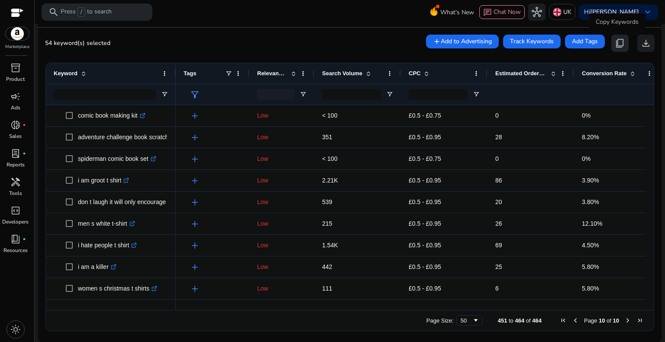
click at [618, 39] on span "content_copy" at bounding box center [620, 43] width 10 height 10
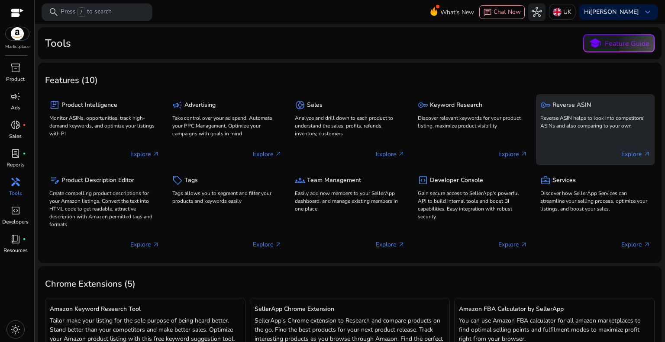
click at [551, 111] on div "key Reverse ASIN" at bounding box center [595, 105] width 110 height 13
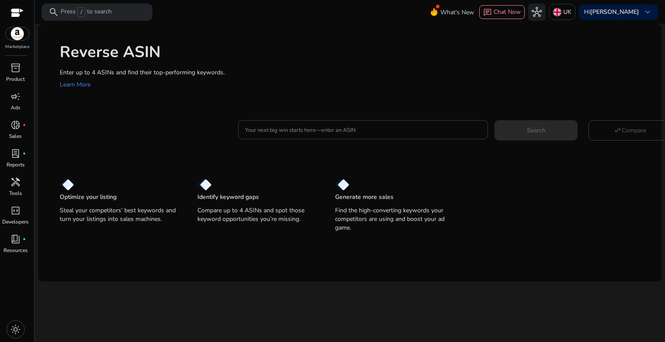
click at [299, 130] on input "Your next big win starts here—enter an ASIN" at bounding box center [363, 130] width 236 height 10
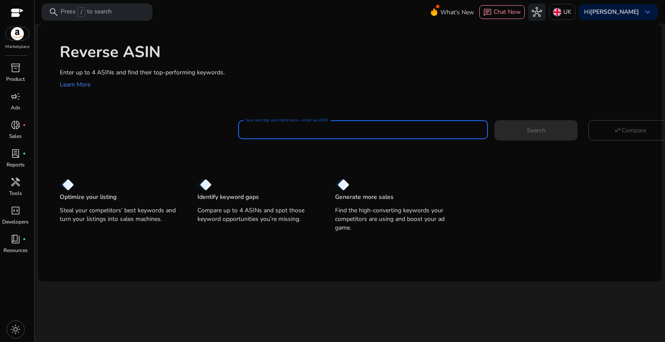
paste input "**********"
type input "**********"
click at [543, 128] on span "Search" at bounding box center [536, 130] width 19 height 9
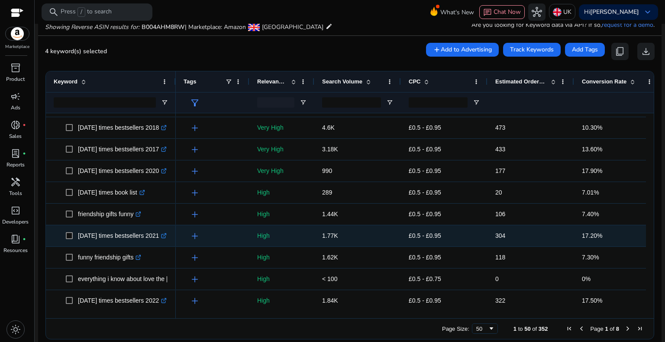
scroll to position [390, 0]
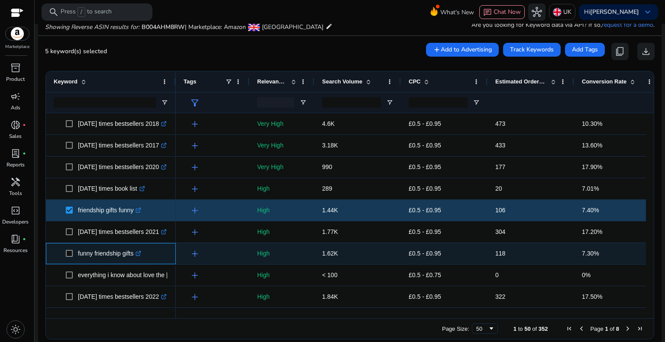
click at [71, 249] on span at bounding box center [72, 254] width 12 height 18
click at [66, 252] on span "funny friendship gifts .st0{fill:#2c8af8}" at bounding box center [111, 254] width 114 height 18
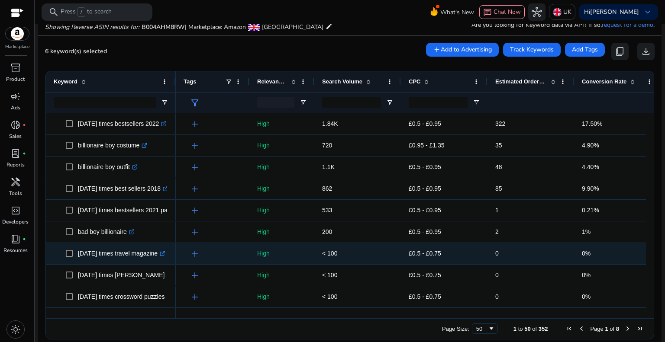
scroll to position [606, 0]
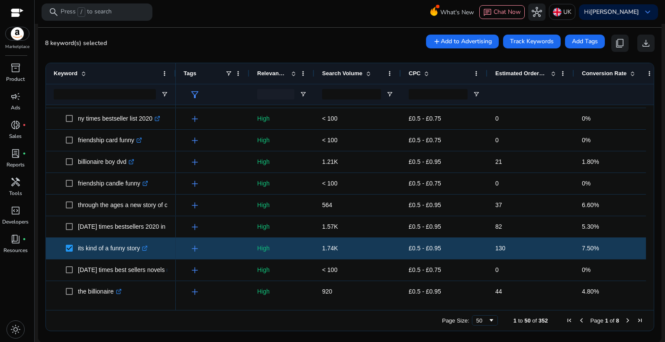
click at [624, 321] on span "Next Page" at bounding box center [627, 320] width 7 height 7
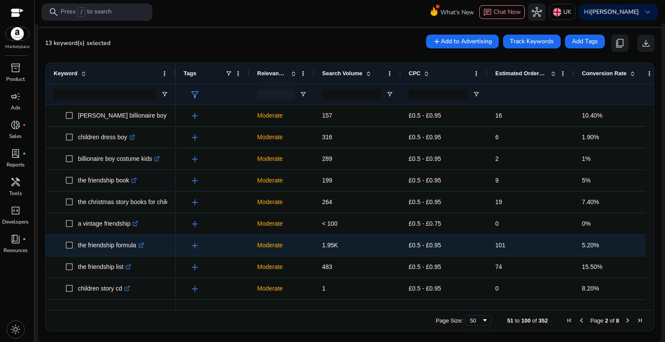
click at [73, 245] on span at bounding box center [72, 246] width 12 height 18
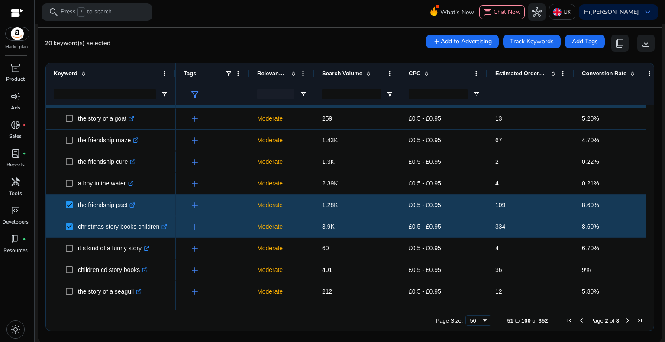
click at [624, 321] on span "Next Page" at bounding box center [627, 320] width 7 height 7
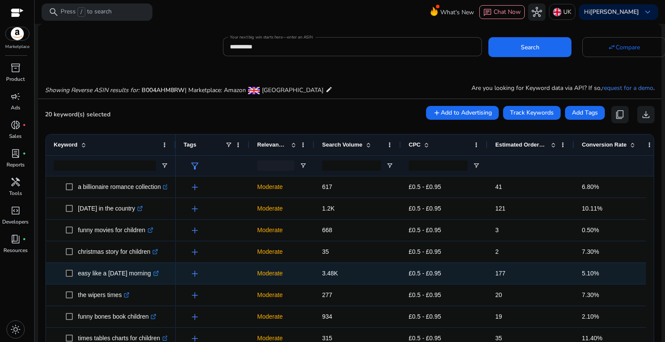
scroll to position [71, 0]
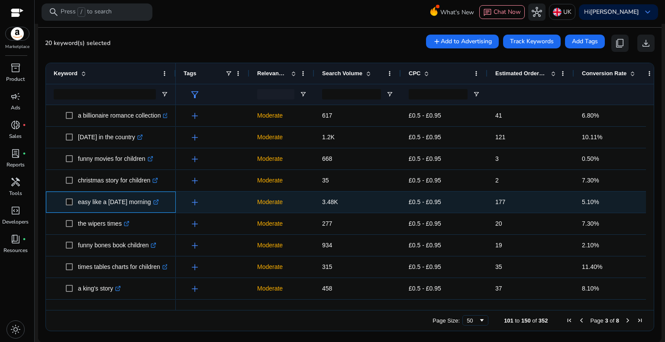
click at [74, 198] on span at bounding box center [72, 202] width 12 height 18
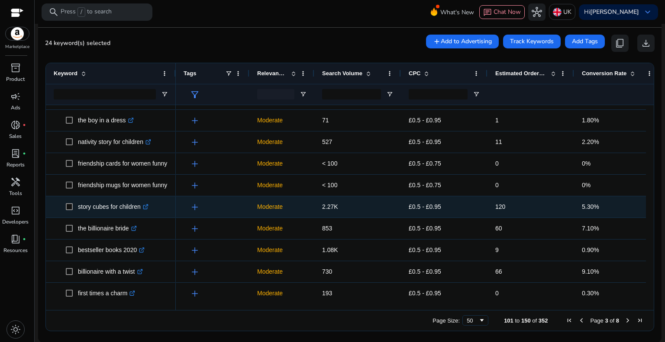
scroll to position [390, 0]
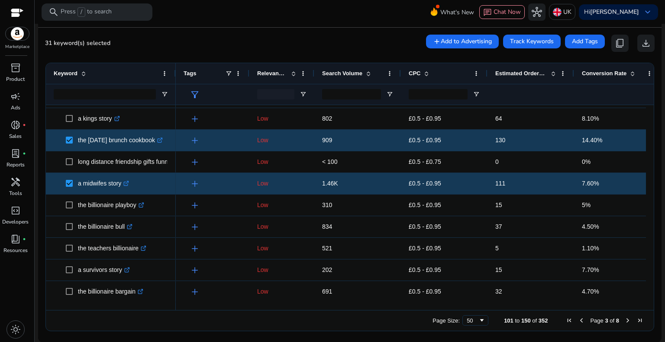
click at [624, 320] on span "Next Page" at bounding box center [627, 320] width 7 height 7
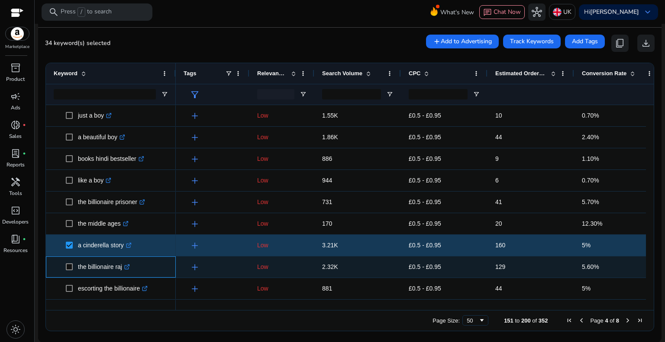
click at [68, 271] on span at bounding box center [72, 267] width 12 height 18
click at [74, 270] on span at bounding box center [72, 267] width 12 height 18
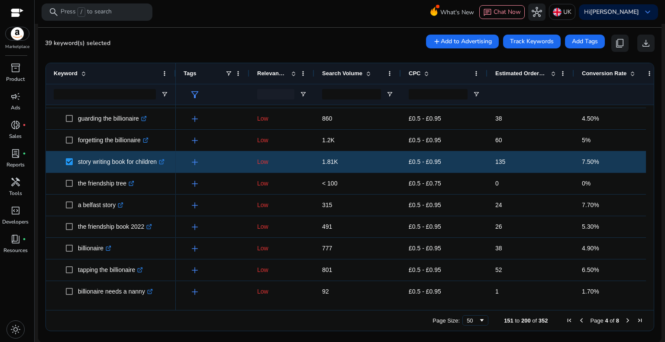
click at [624, 320] on span "Next Page" at bounding box center [627, 320] width 7 height 7
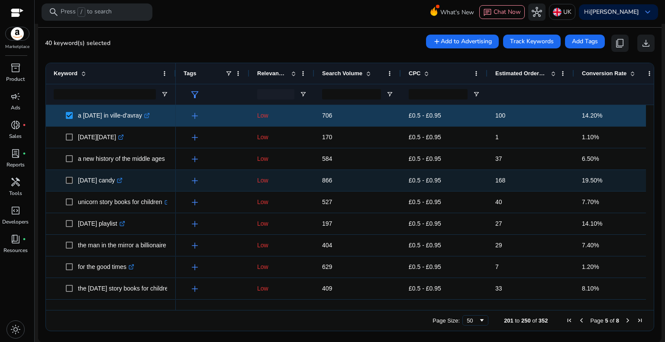
click at [72, 184] on span at bounding box center [72, 181] width 12 height 18
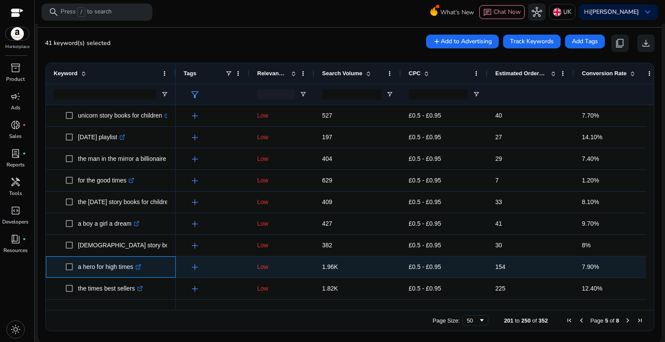
click at [64, 264] on span "a hero for high times .st0{fill:#2c8af8}" at bounding box center [111, 267] width 114 height 18
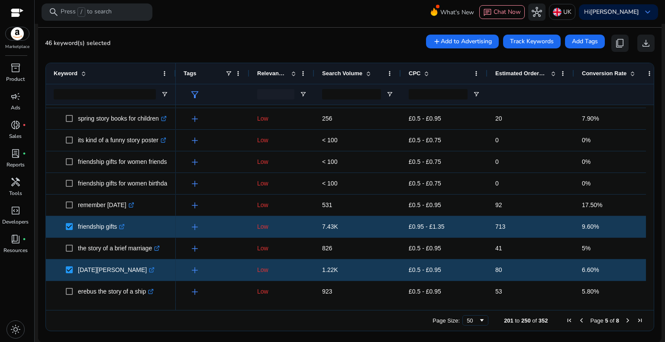
click at [625, 322] on span "Next Page" at bounding box center [627, 320] width 7 height 7
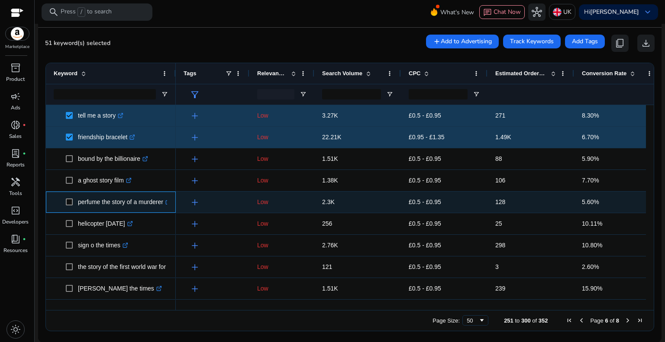
click at [73, 205] on span at bounding box center [72, 202] width 12 height 18
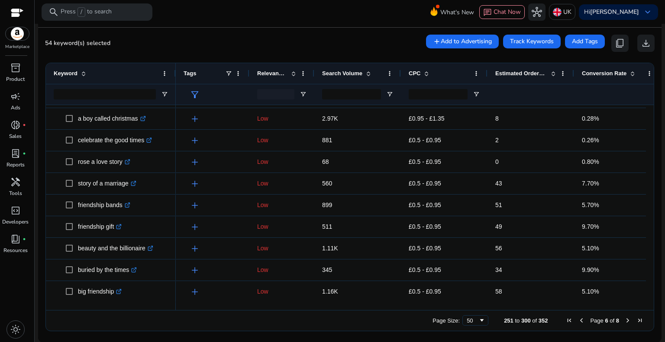
click at [624, 317] on span "Next Page" at bounding box center [627, 320] width 7 height 7
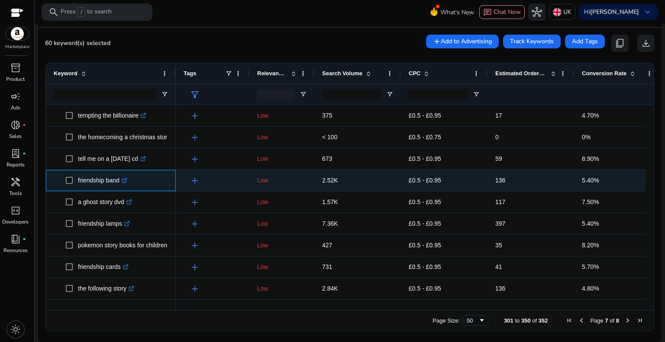
click at [68, 185] on span at bounding box center [72, 181] width 12 height 18
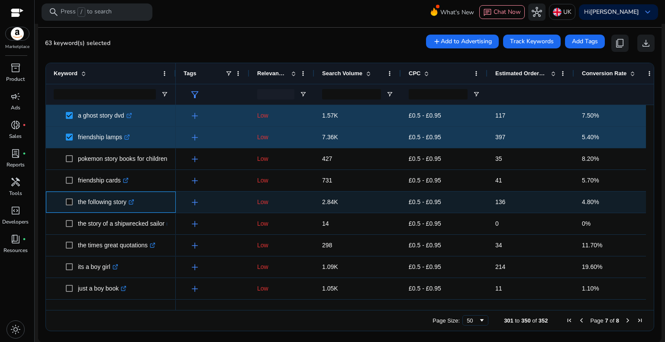
click at [70, 206] on span at bounding box center [72, 202] width 12 height 18
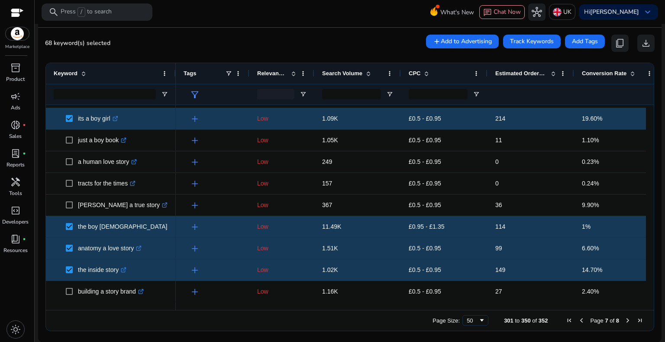
click at [625, 322] on span "Next Page" at bounding box center [627, 320] width 7 height 7
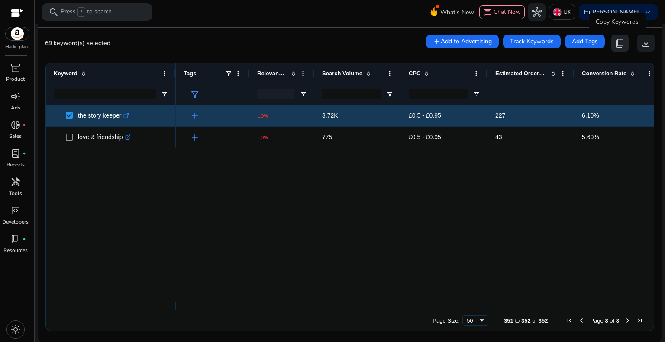
click at [615, 42] on span "content_copy" at bounding box center [620, 43] width 10 height 10
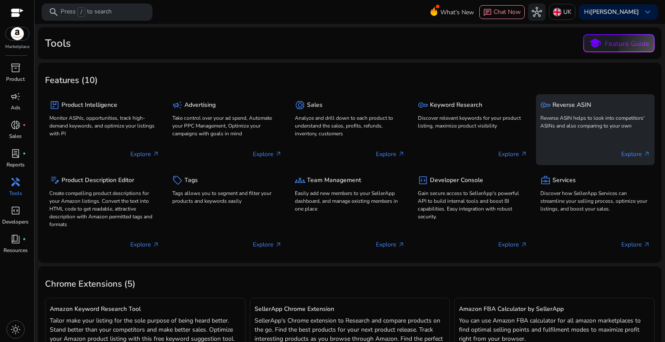
click at [553, 121] on p "Reverse ASIN helps to look into competitors' ASINs and also comparing to your o…" at bounding box center [595, 122] width 110 height 16
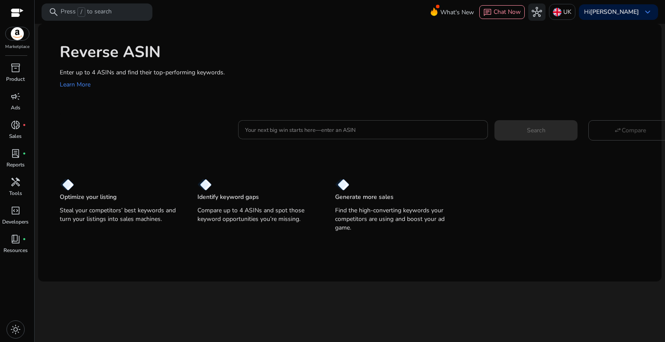
click at [279, 130] on input "Your next big win starts here—enter an ASIN" at bounding box center [363, 130] width 236 height 10
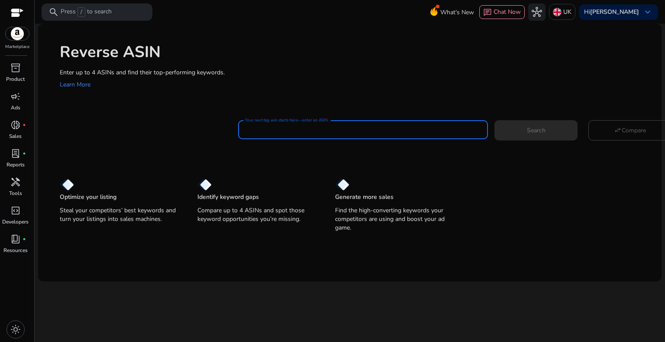
paste input "**********"
type input "**********"
click at [525, 129] on span at bounding box center [535, 130] width 83 height 21
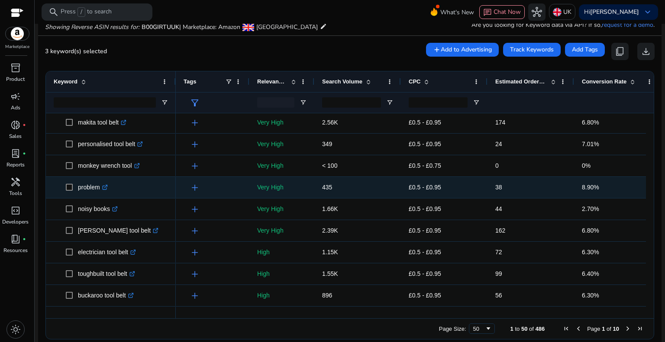
scroll to position [433, 0]
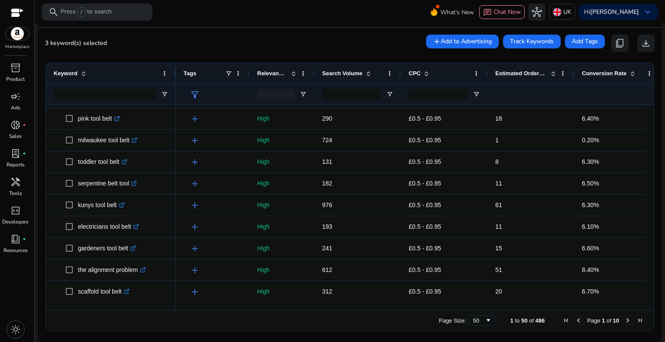
click at [624, 320] on span "Next Page" at bounding box center [627, 320] width 7 height 7
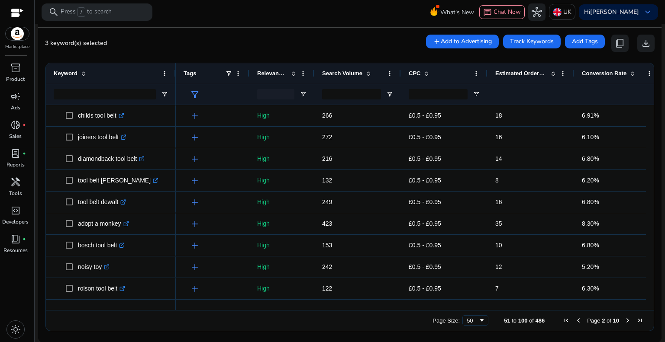
click at [624, 317] on span "Next Page" at bounding box center [627, 320] width 7 height 7
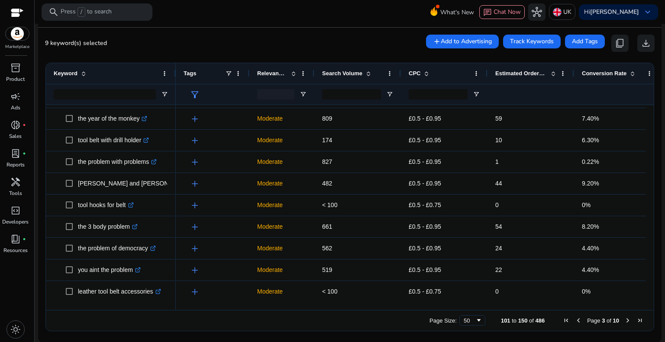
click at [624, 317] on span "Next Page" at bounding box center [627, 320] width 7 height 7
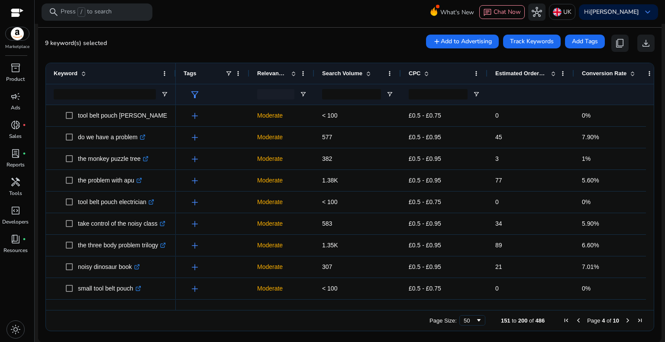
click at [621, 317] on span "Page 4 of 10" at bounding box center [603, 320] width 86 height 7
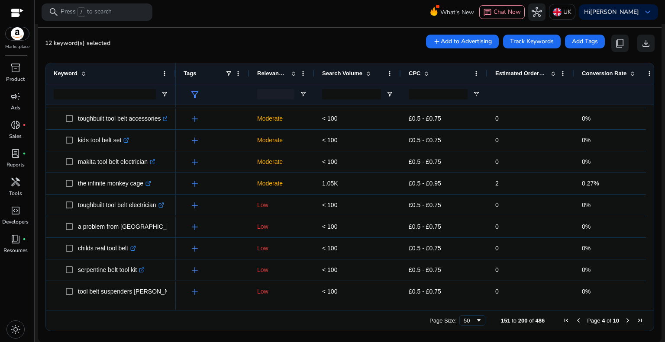
click at [624, 321] on span "Next Page" at bounding box center [627, 320] width 7 height 7
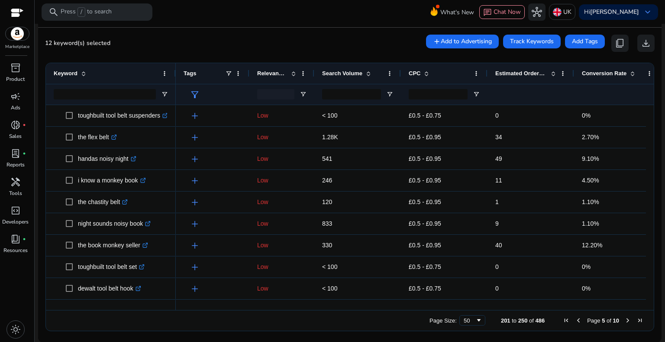
click at [624, 321] on span "Next Page" at bounding box center [627, 320] width 7 height 7
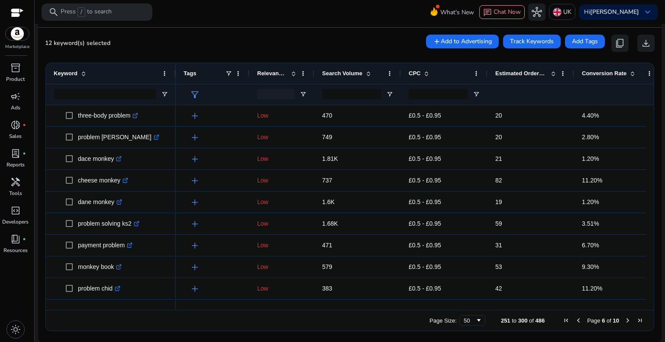
click at [624, 320] on span "Next Page" at bounding box center [627, 320] width 7 height 7
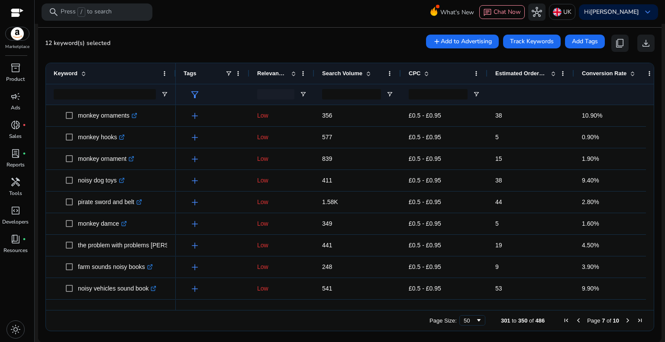
click at [624, 318] on span "Next Page" at bounding box center [627, 320] width 7 height 7
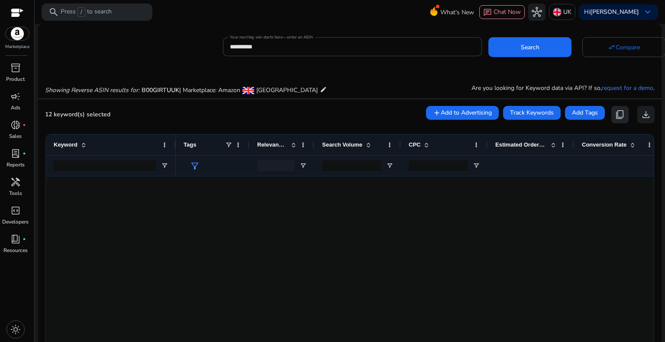
scroll to position [476, 0]
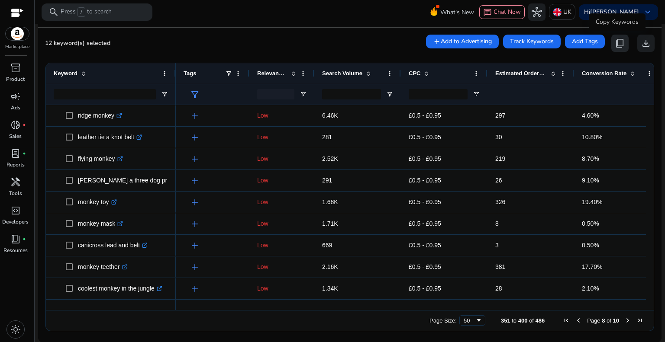
click at [615, 42] on span "content_copy" at bounding box center [620, 43] width 10 height 10
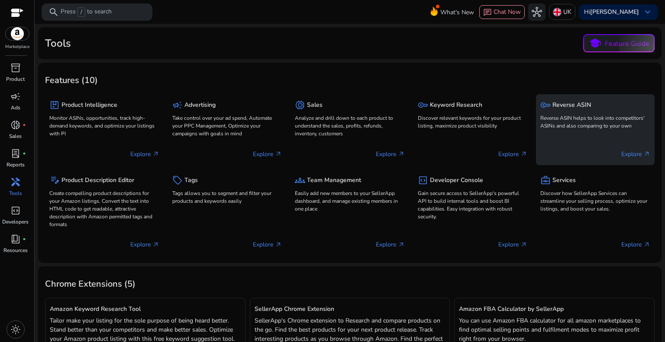
click at [557, 121] on p "Reverse ASIN helps to look into competitors' ASINs and also comparing to your o…" at bounding box center [595, 122] width 110 height 16
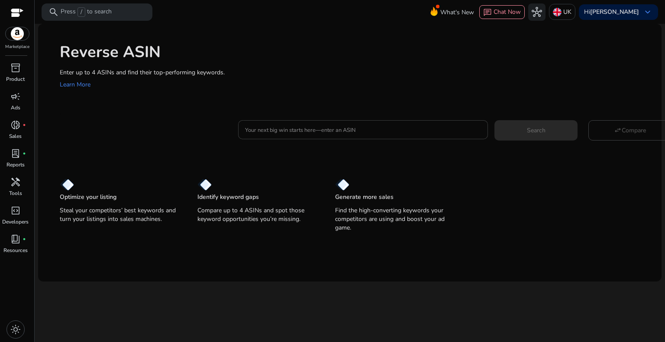
click at [326, 132] on input "Your next big win starts here—enter an ASIN" at bounding box center [363, 130] width 236 height 10
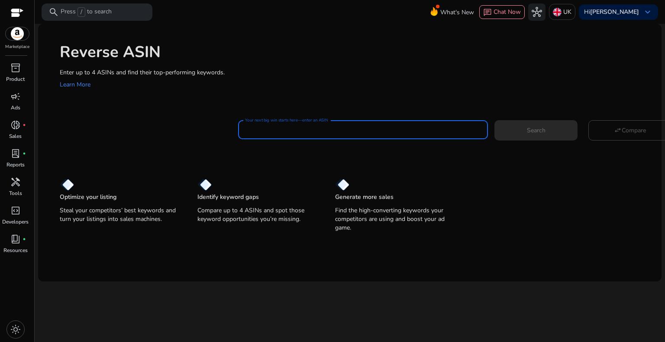
paste input "**********"
type input "**********"
click at [523, 128] on span at bounding box center [535, 130] width 83 height 21
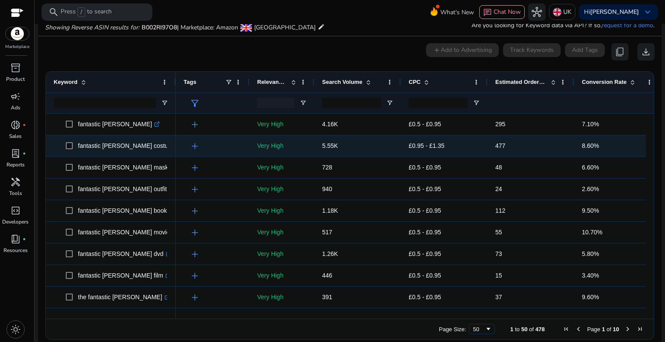
scroll to position [63, 0]
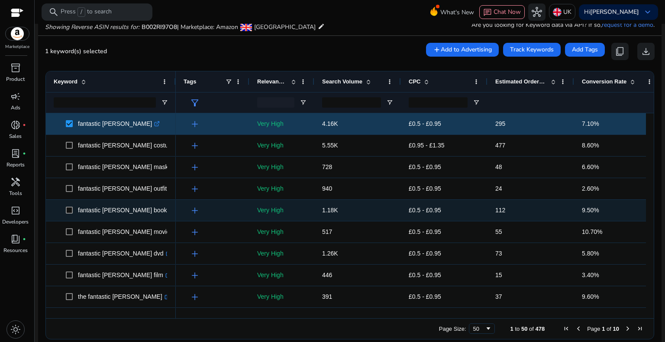
click at [73, 211] on span at bounding box center [72, 211] width 12 height 18
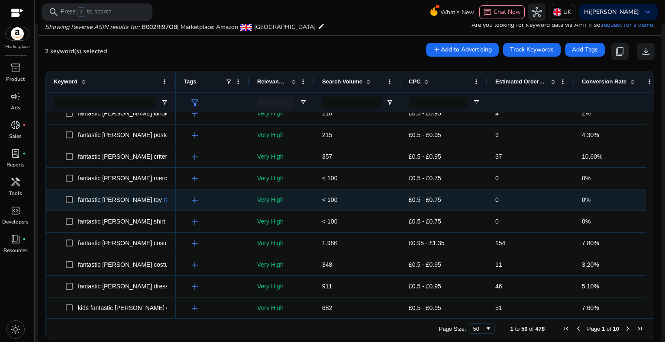
scroll to position [260, 0]
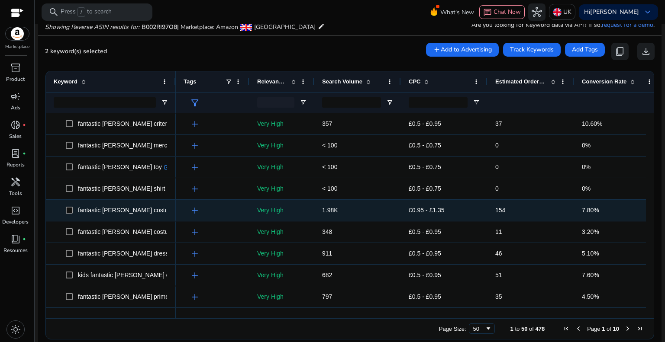
click at [74, 211] on span at bounding box center [72, 211] width 12 height 18
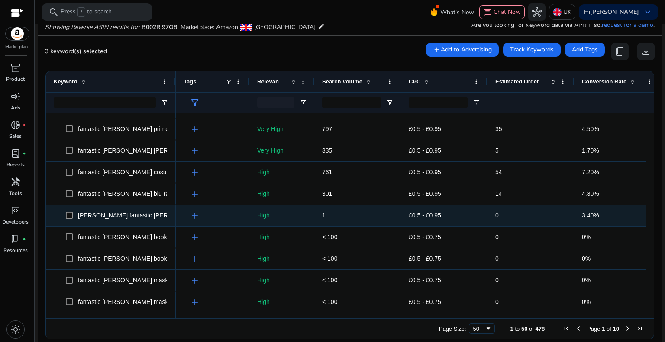
scroll to position [0, 0]
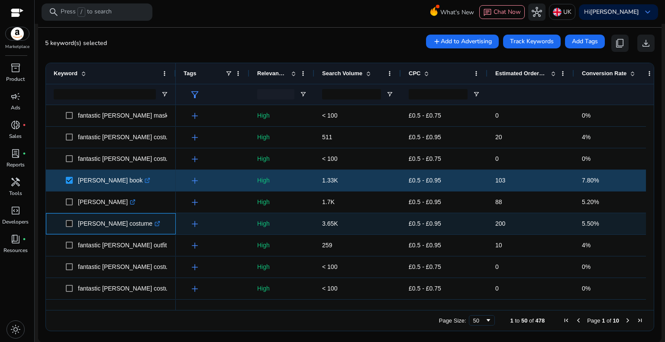
click at [74, 225] on span at bounding box center [72, 224] width 12 height 18
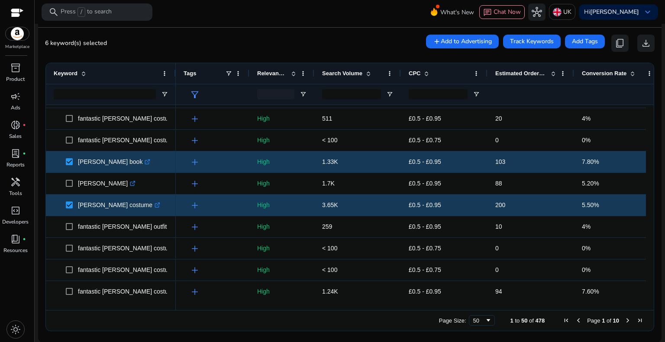
click at [624, 319] on span "Next Page" at bounding box center [627, 320] width 7 height 7
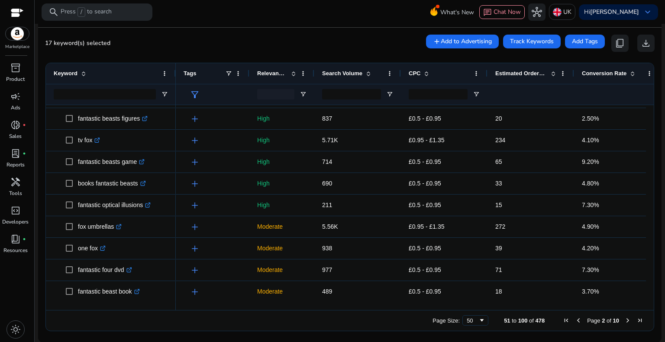
click at [625, 317] on span "Next Page" at bounding box center [627, 320] width 7 height 7
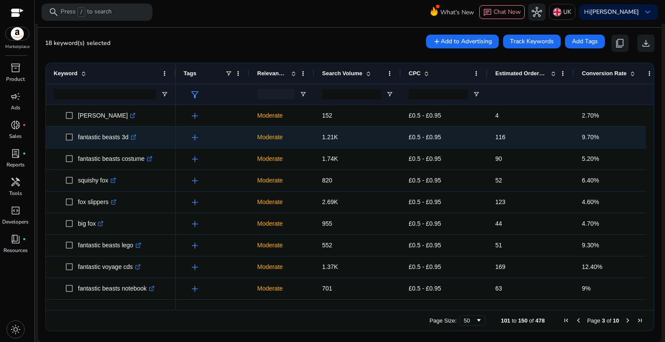
click at [71, 141] on span at bounding box center [72, 138] width 12 height 18
click at [73, 143] on span at bounding box center [72, 138] width 12 height 18
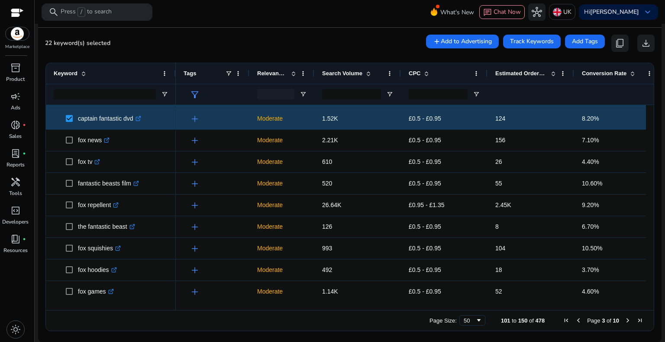
click at [624, 323] on span "Next Page" at bounding box center [627, 320] width 7 height 7
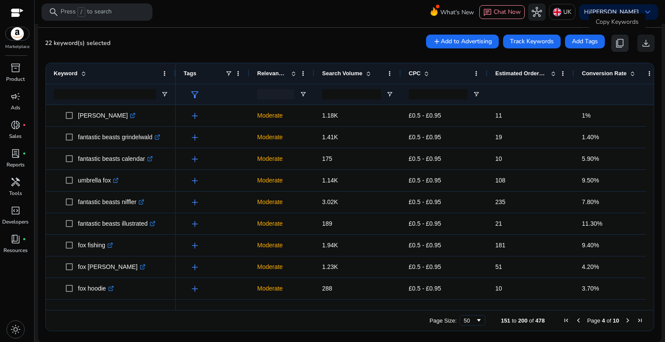
click at [615, 43] on span "content_copy" at bounding box center [620, 43] width 10 height 10
click at [616, 41] on span "content_copy" at bounding box center [620, 43] width 10 height 10
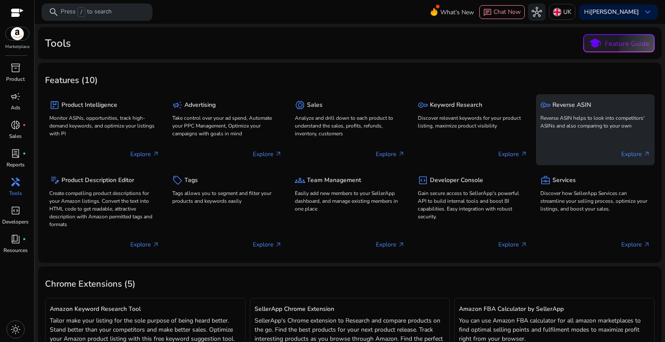
click at [560, 119] on p "Reverse ASIN helps to look into competitors' ASINs and also comparing to your o…" at bounding box center [595, 122] width 110 height 16
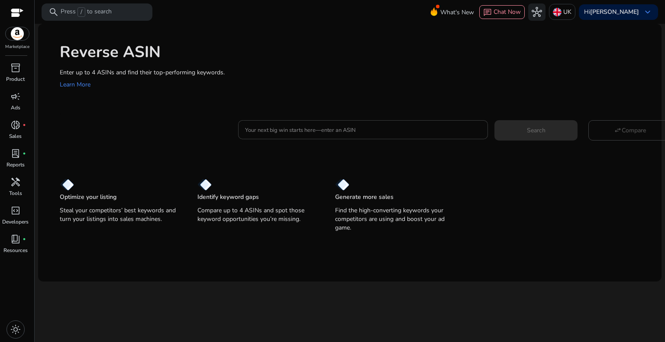
click at [288, 127] on input "Your next big win starts here—enter an ASIN" at bounding box center [363, 130] width 236 height 10
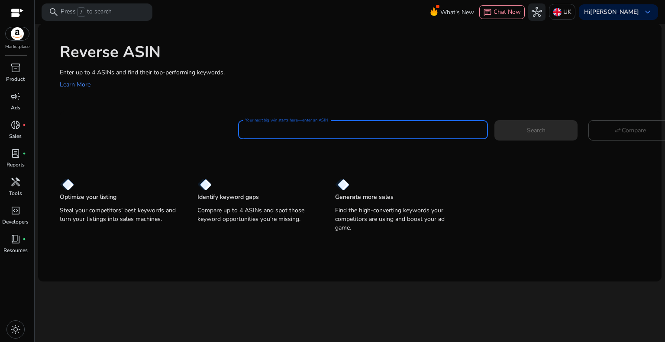
paste input "**********"
type input "**********"
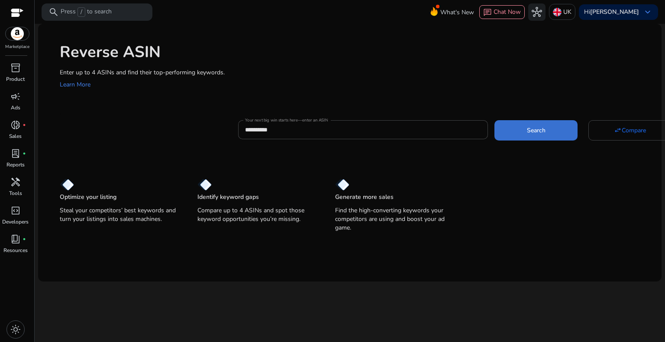
click at [552, 126] on span at bounding box center [535, 130] width 83 height 21
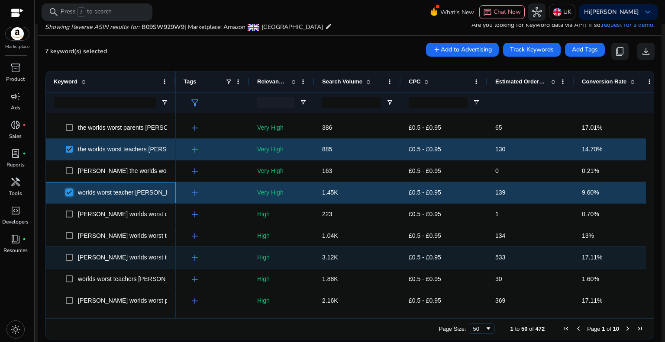
scroll to position [471, 0]
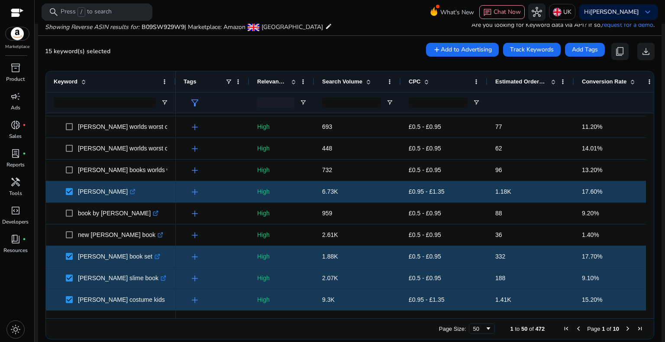
click at [624, 330] on span "Next Page" at bounding box center [627, 328] width 7 height 7
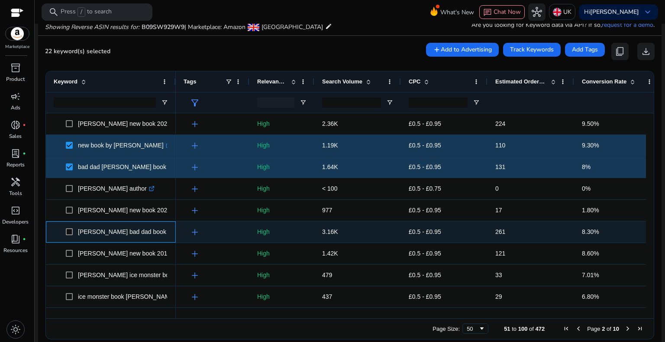
click at [72, 237] on span at bounding box center [72, 232] width 12 height 18
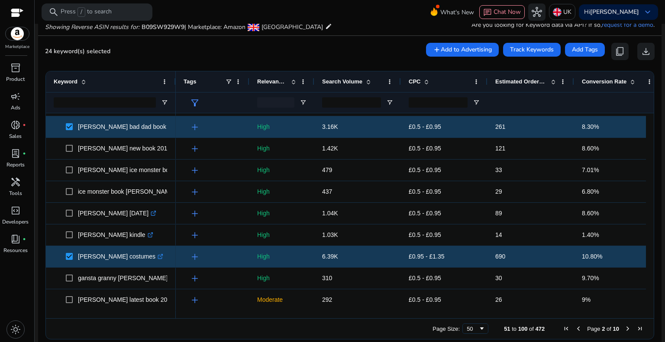
click at [624, 329] on span "Next Page" at bounding box center [627, 328] width 7 height 7
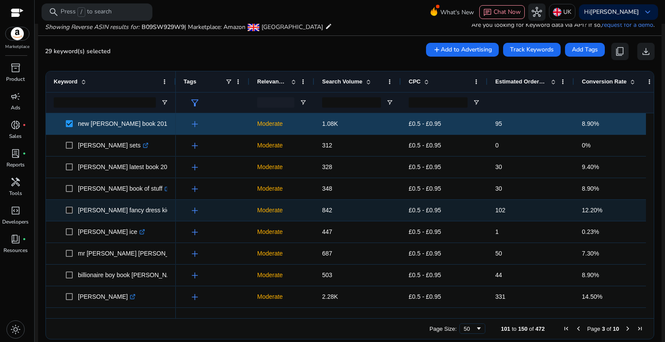
click at [64, 211] on span "david walliams fancy dress kids .st0{fill:#2c8af8}" at bounding box center [111, 211] width 114 height 18
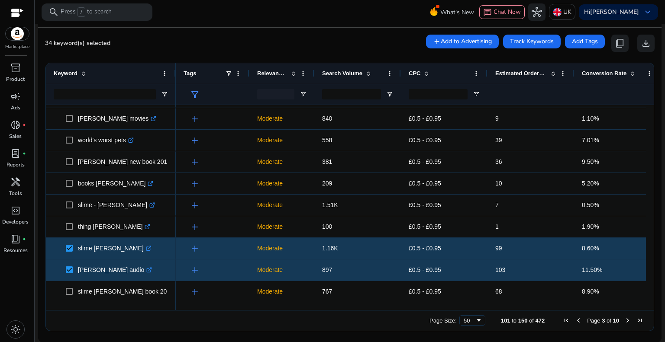
click at [624, 321] on span "Next Page" at bounding box center [627, 320] width 7 height 7
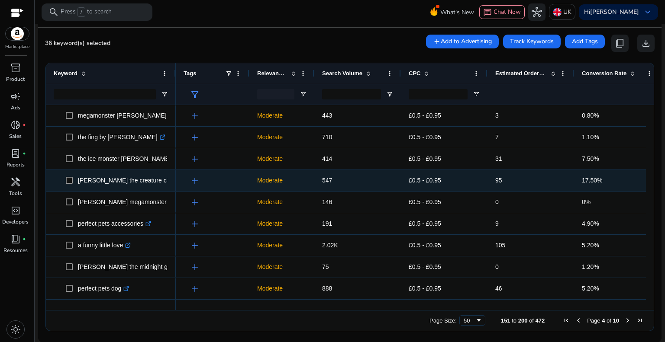
click at [73, 183] on span at bounding box center [72, 181] width 12 height 18
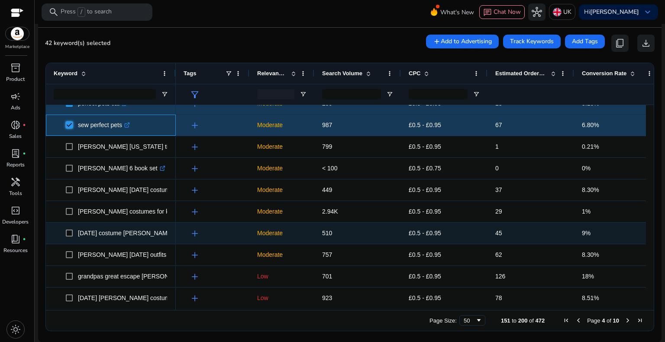
scroll to position [884, 0]
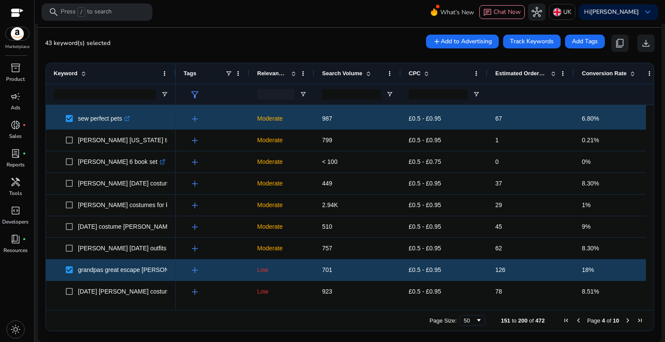
click at [625, 321] on span "Next Page" at bounding box center [627, 320] width 7 height 7
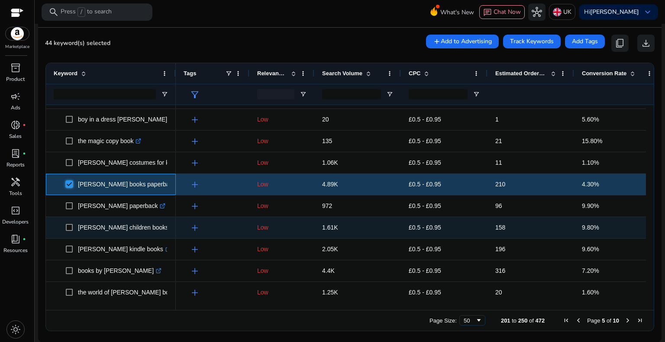
scroll to position [43, 0]
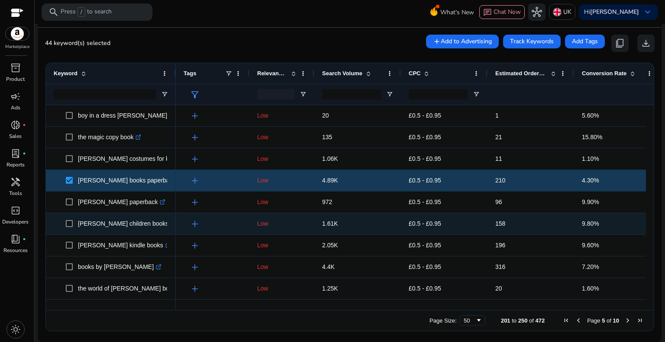
click at [71, 227] on span at bounding box center [72, 224] width 12 height 18
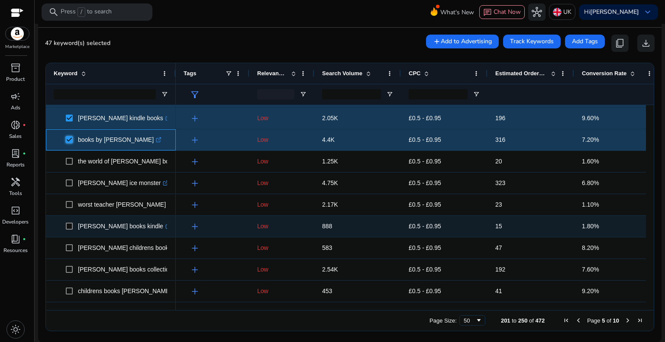
scroll to position [173, 0]
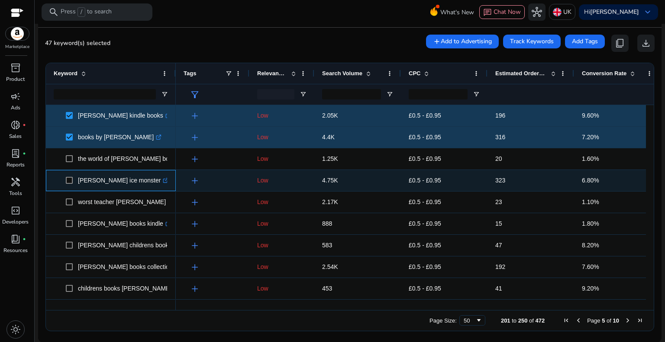
click at [73, 182] on span at bounding box center [72, 181] width 12 height 18
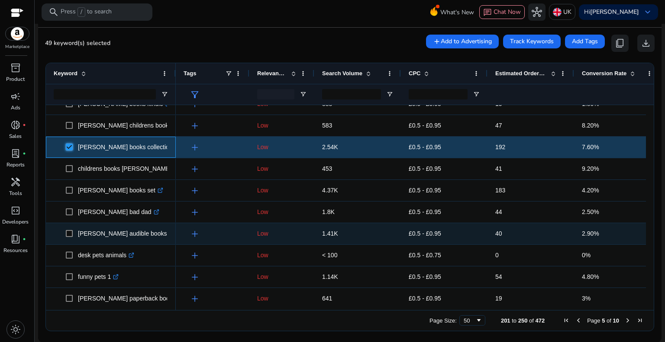
scroll to position [0, 0]
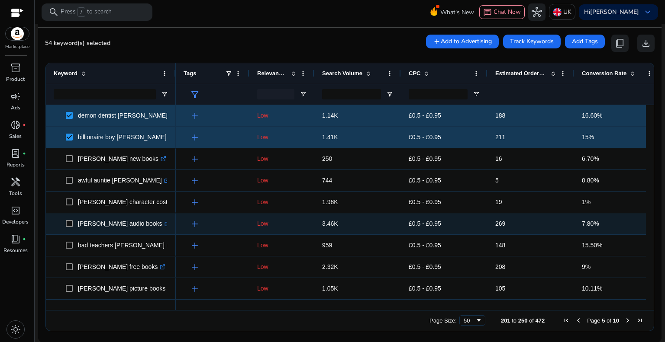
click at [71, 228] on span at bounding box center [72, 224] width 12 height 18
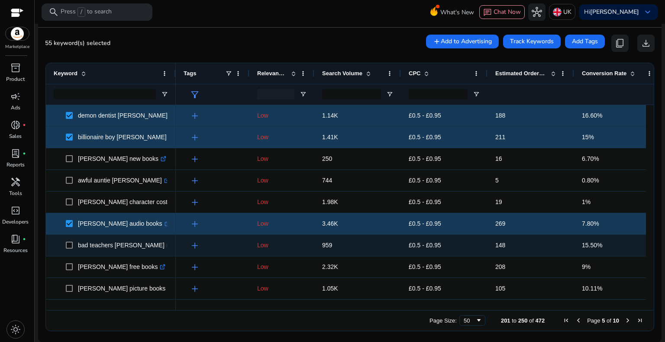
click at [73, 247] on span at bounding box center [72, 246] width 12 height 18
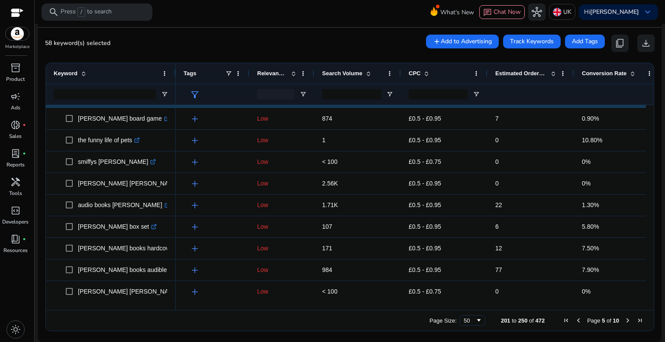
click at [624, 321] on span "Next Page" at bounding box center [627, 320] width 7 height 7
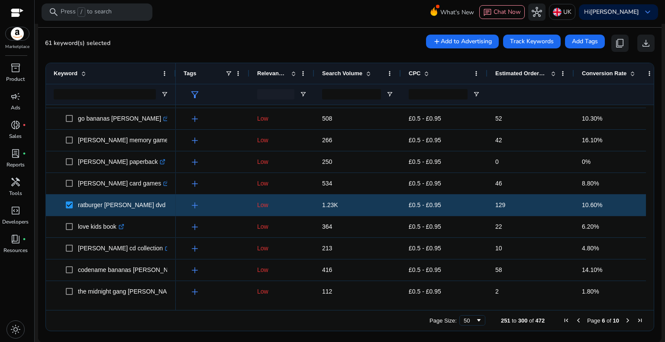
click at [624, 320] on span "Next Page" at bounding box center [627, 320] width 7 height 7
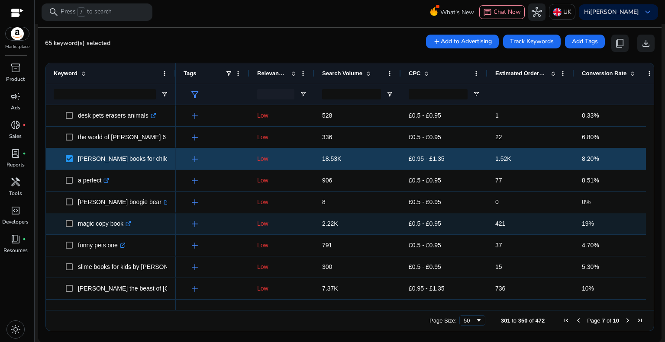
click at [73, 222] on span at bounding box center [72, 224] width 12 height 18
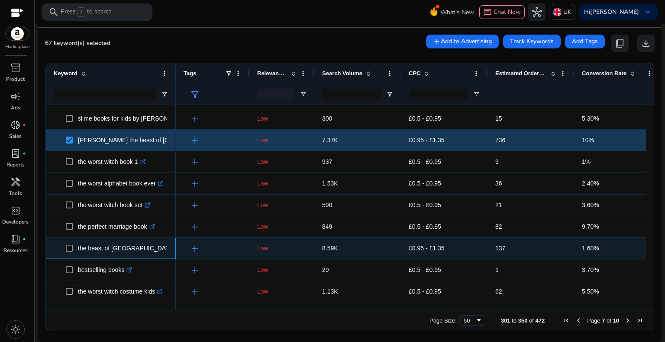
click at [73, 249] on span at bounding box center [72, 249] width 12 height 18
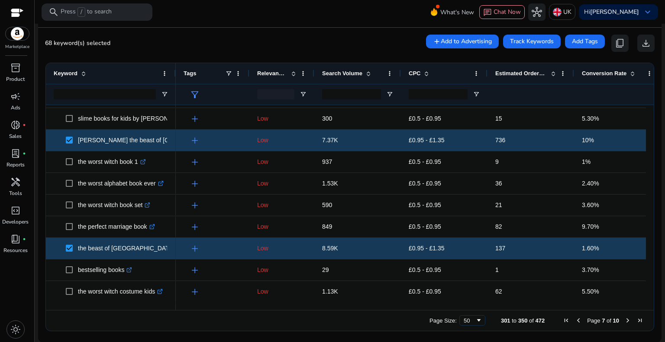
click at [624, 319] on span "Next Page" at bounding box center [627, 320] width 7 height 7
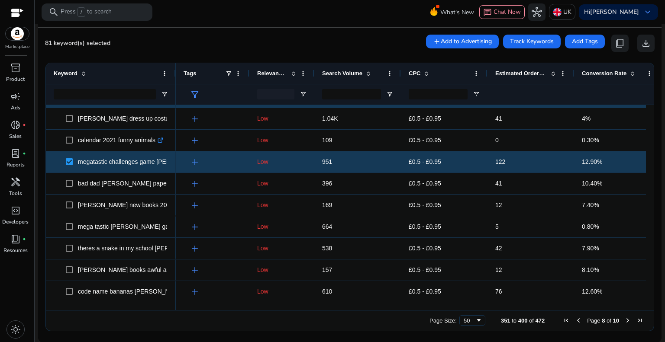
click at [624, 320] on span "Next Page" at bounding box center [627, 320] width 7 height 7
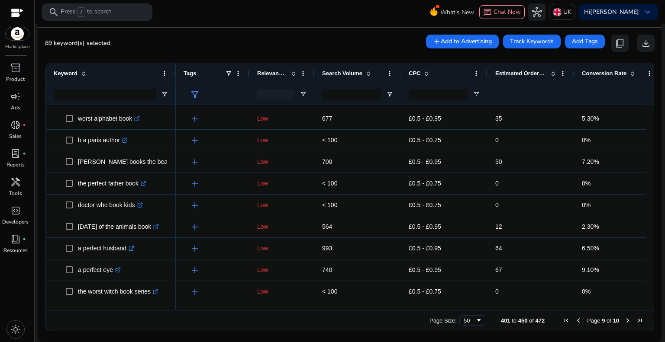
click at [624, 321] on span "Next Page" at bounding box center [627, 320] width 7 height 7
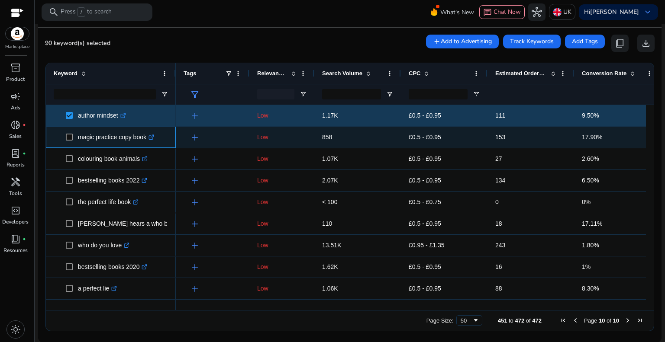
click at [69, 141] on span at bounding box center [72, 138] width 12 height 18
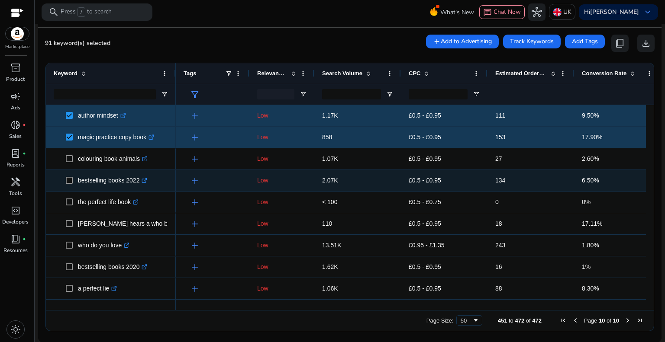
click at [69, 184] on span at bounding box center [72, 181] width 12 height 18
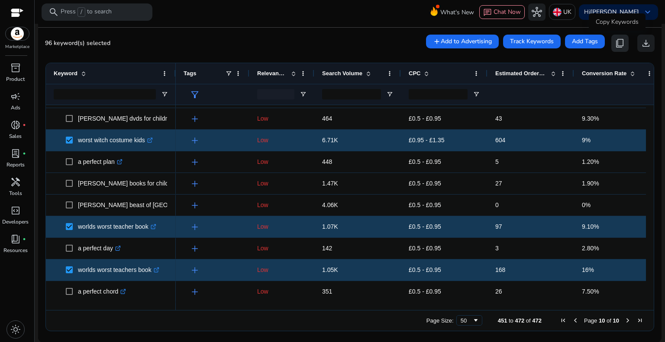
click at [615, 45] on span "content_copy" at bounding box center [620, 43] width 10 height 10
